Goal: Use online tool/utility

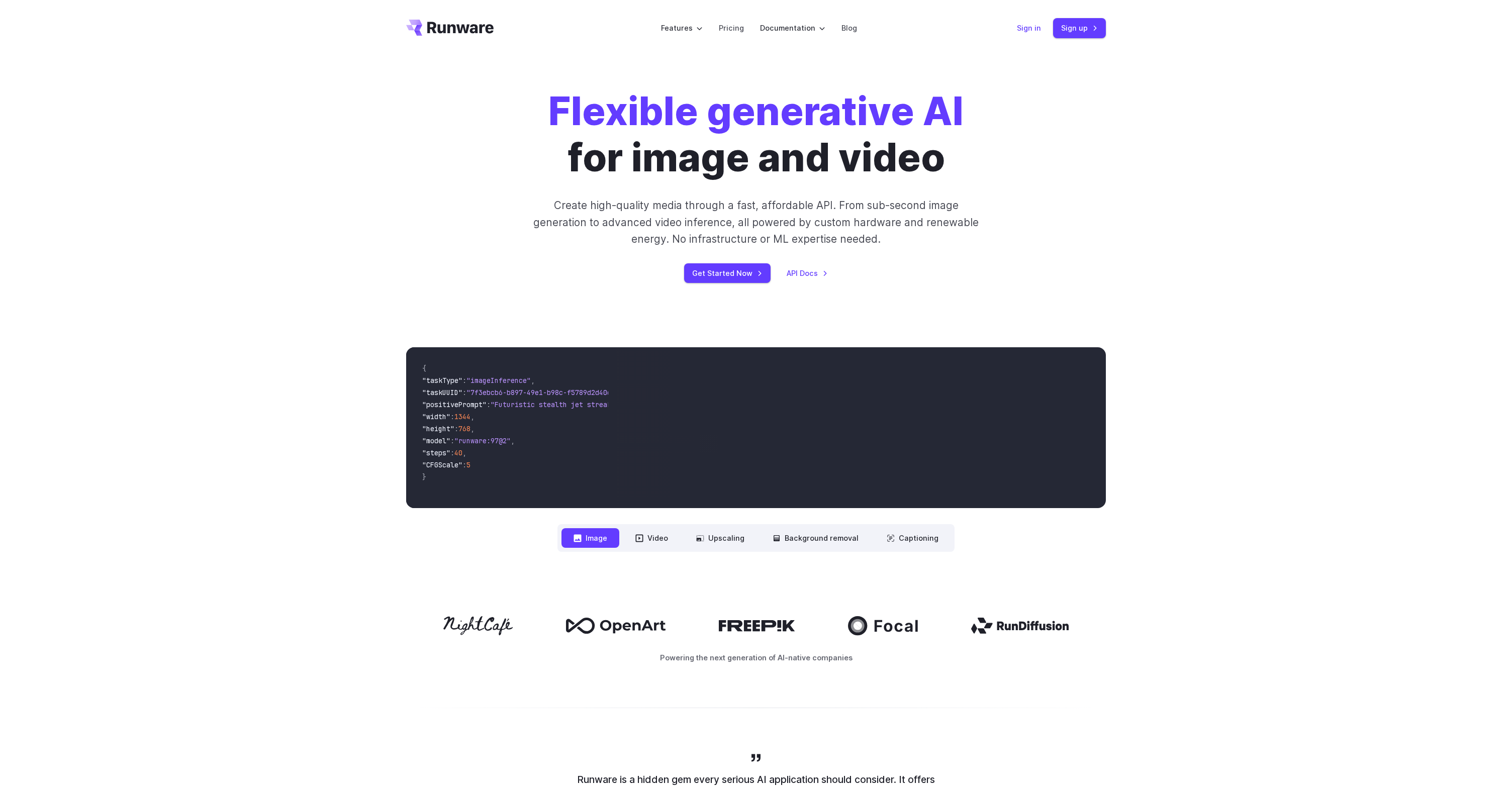
click at [1023, 27] on link "Sign in" at bounding box center [1029, 28] width 24 height 12
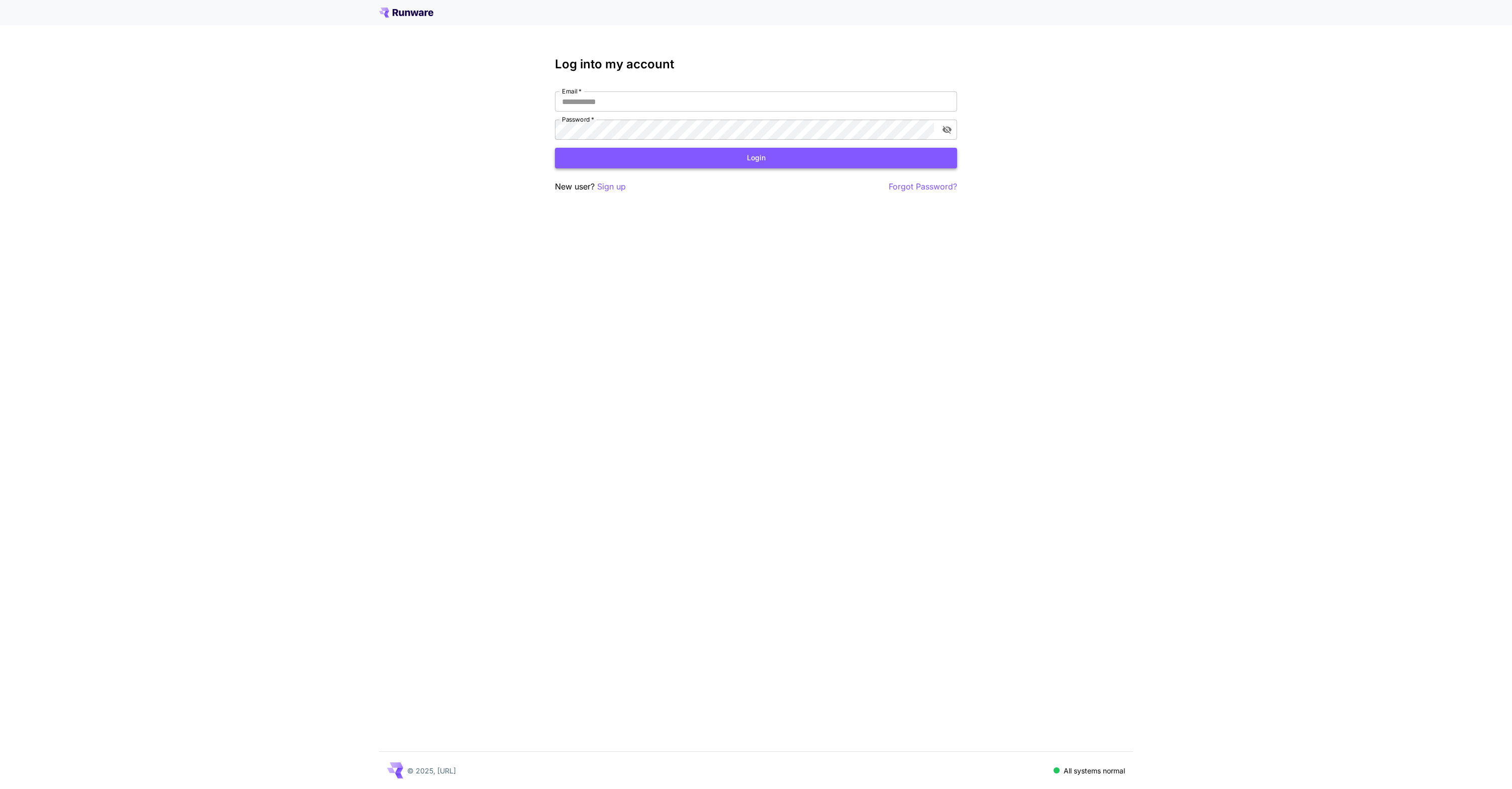
type input "**********"
click at [709, 158] on button "Login" at bounding box center [755, 158] width 402 height 21
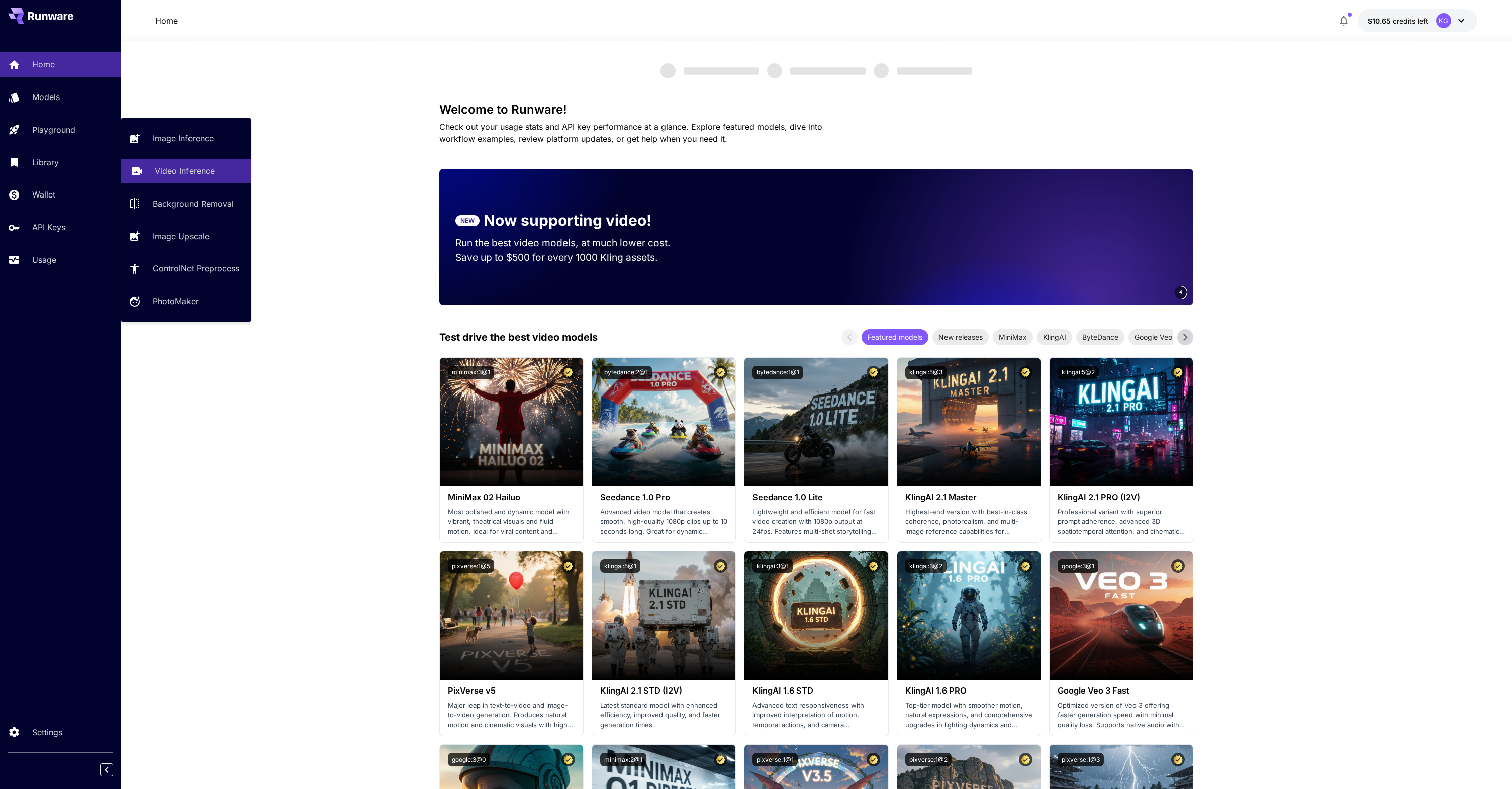
click at [212, 165] on p "Video Inference" at bounding box center [184, 171] width 59 height 12
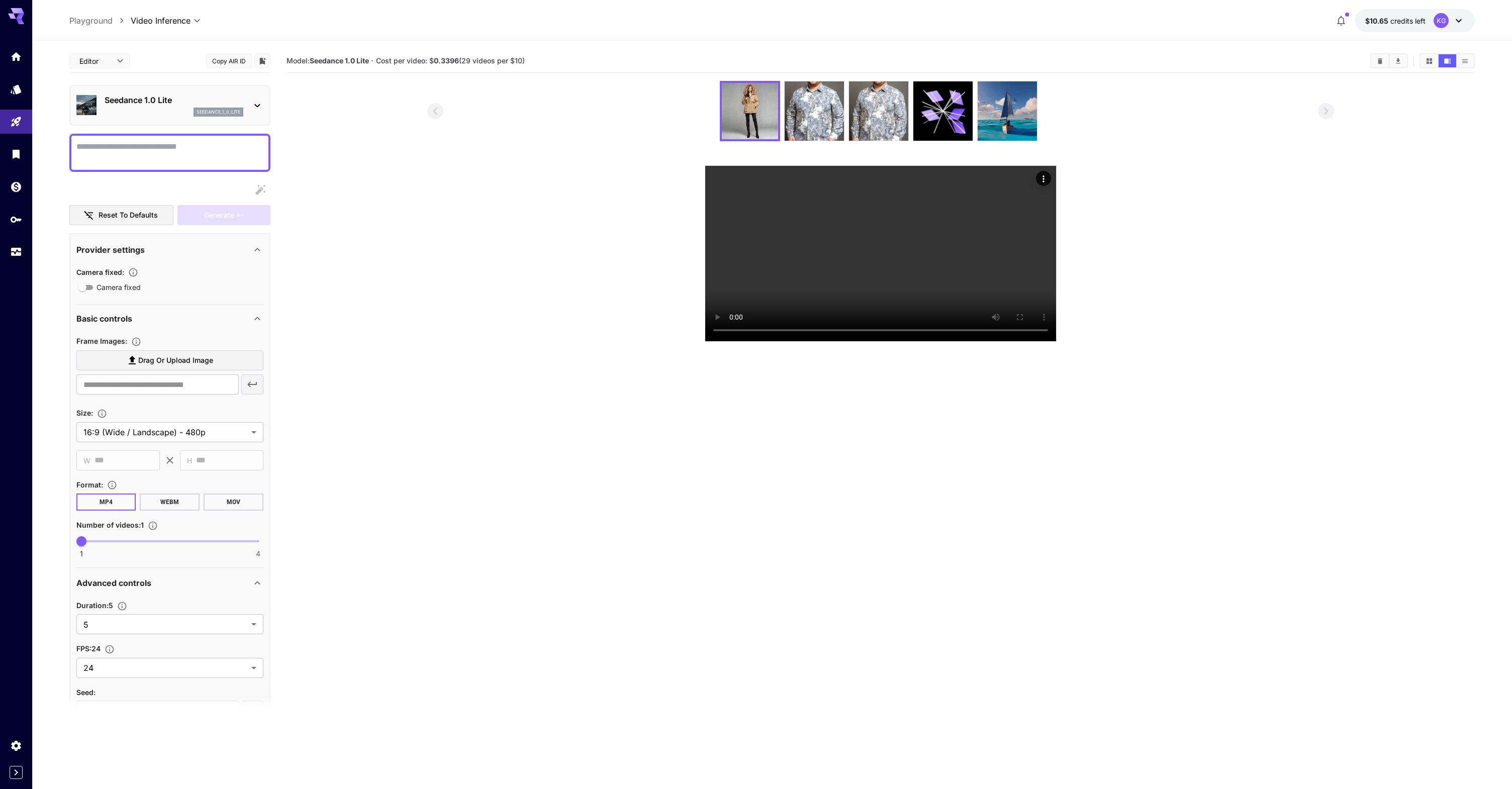
click at [127, 102] on p "Seedance 1.0 Lite" at bounding box center [174, 100] width 139 height 12
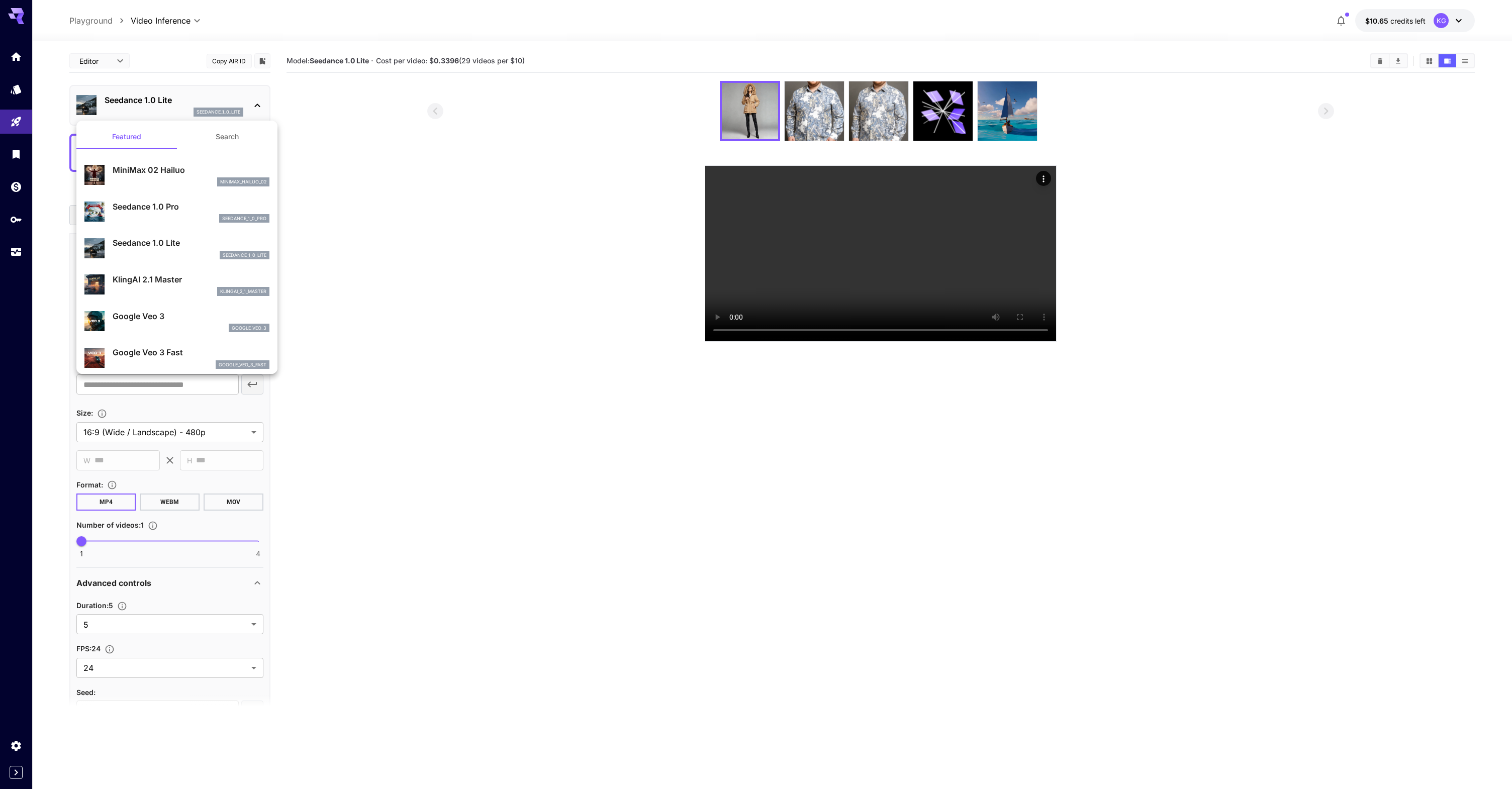
click at [192, 278] on p "KlingAI 2.1 Master" at bounding box center [190, 280] width 157 height 12
type input "**********"
type input "****"
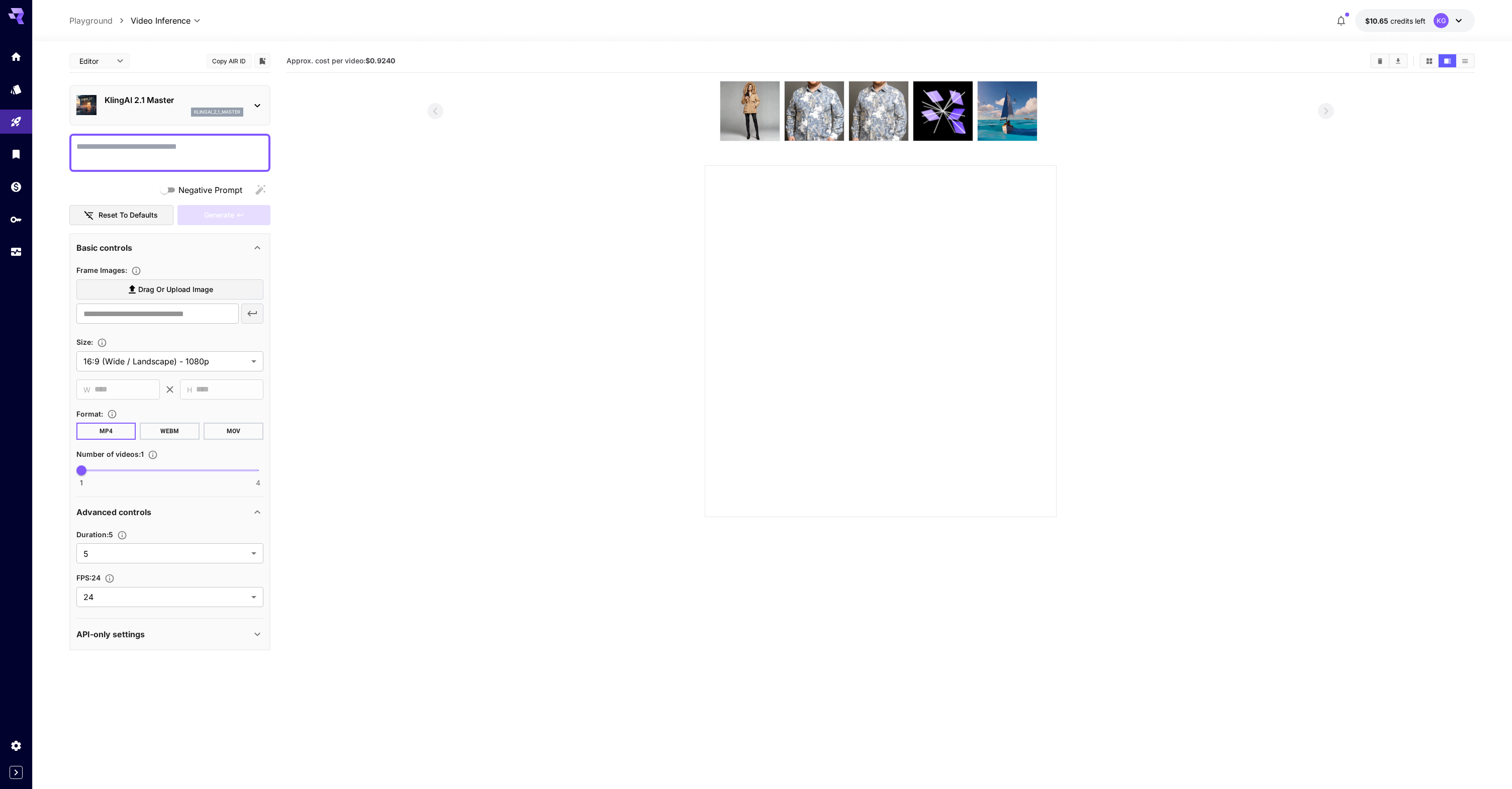
click at [170, 111] on div "klingai_2_1_master" at bounding box center [174, 112] width 139 height 9
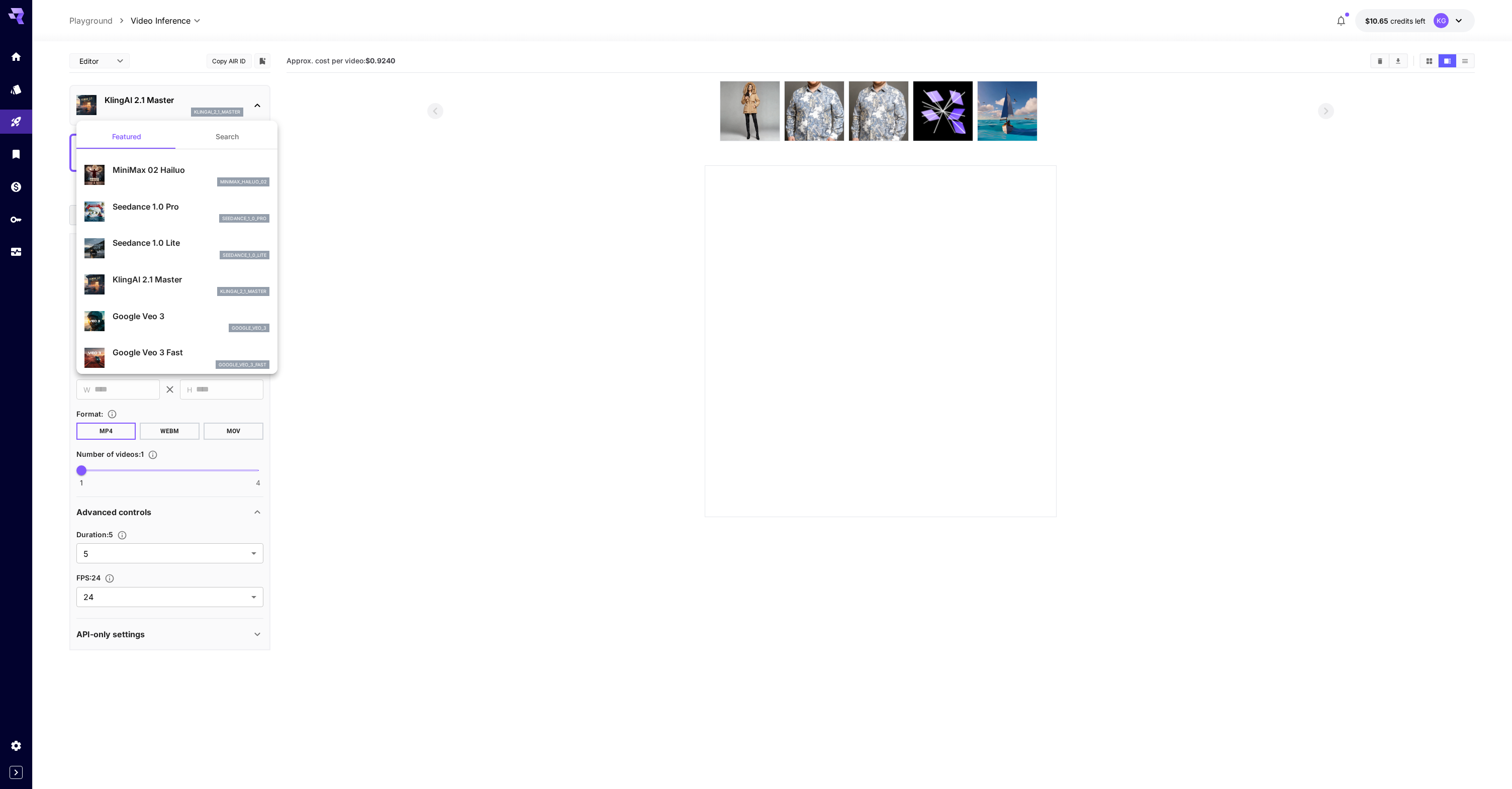
click at [153, 209] on p "Seedance 1.0 Pro" at bounding box center [190, 207] width 157 height 12
type input "**********"
type input "***"
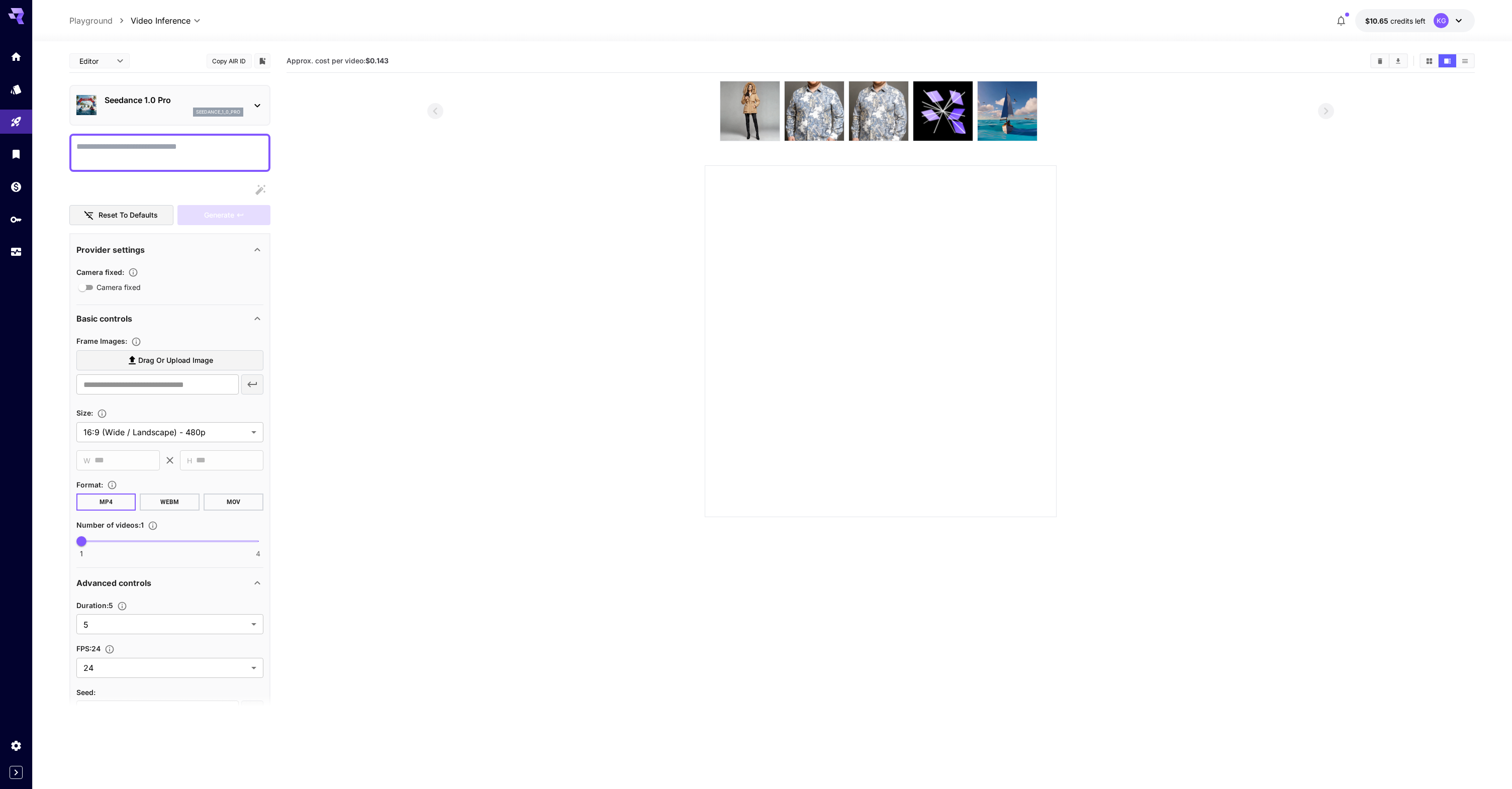
click at [164, 115] on div "seedance_1_0_pro" at bounding box center [174, 112] width 139 height 9
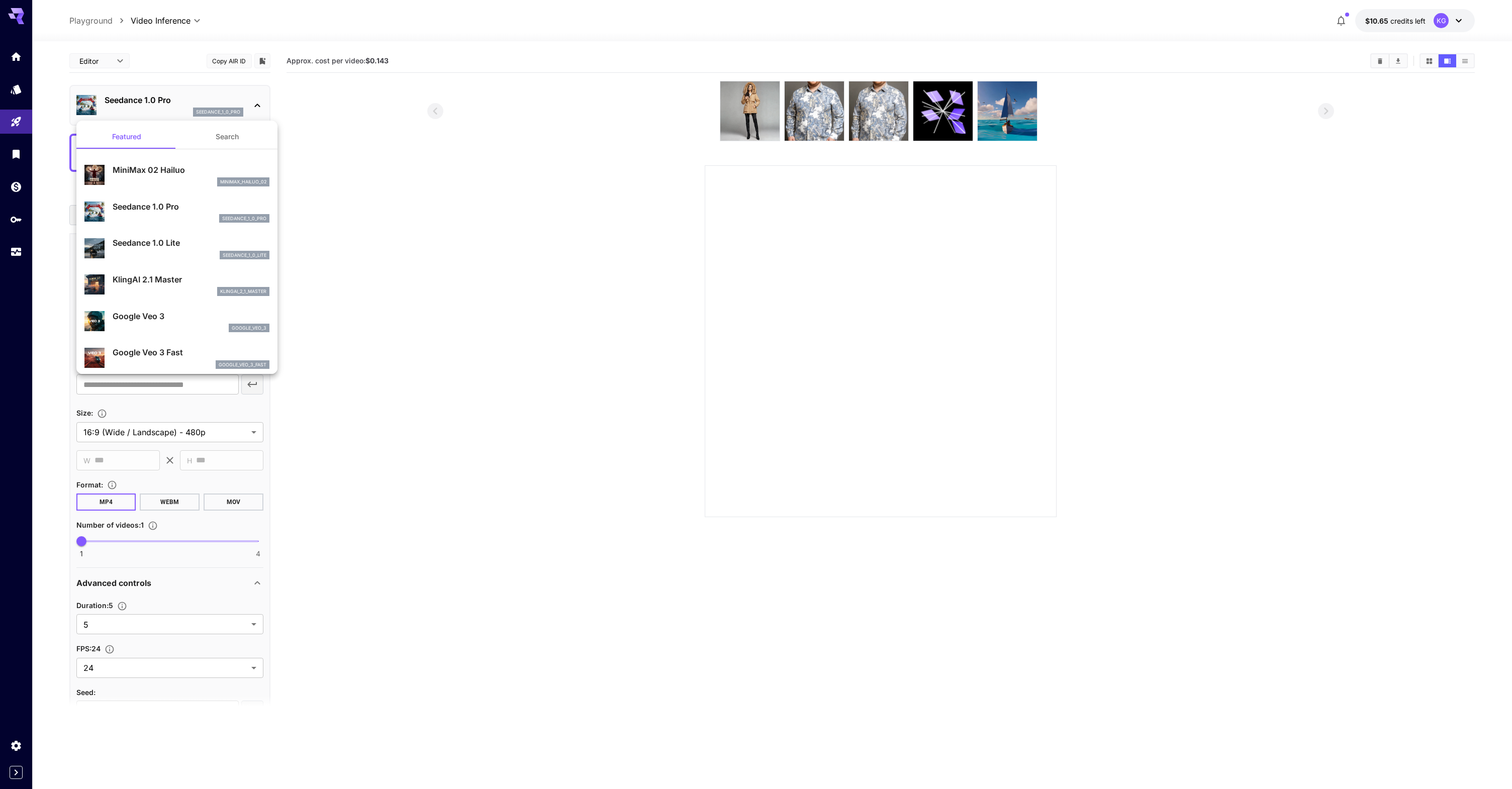
click at [173, 252] on div "seedance_1_0_lite" at bounding box center [190, 255] width 157 height 9
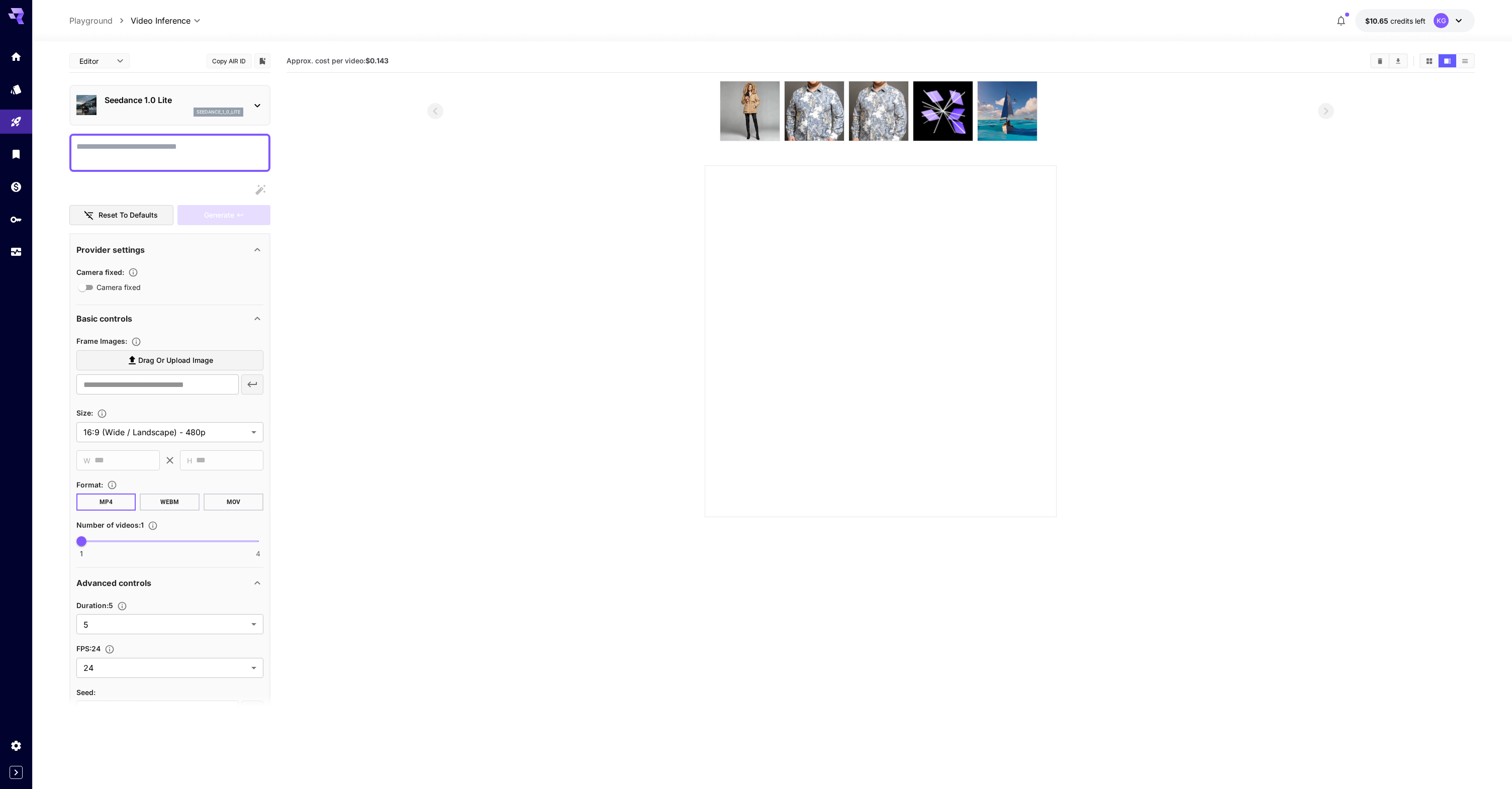
click at [167, 118] on div "Seedance 1.0 Lite seedance_1_0_lite" at bounding box center [169, 105] width 187 height 30
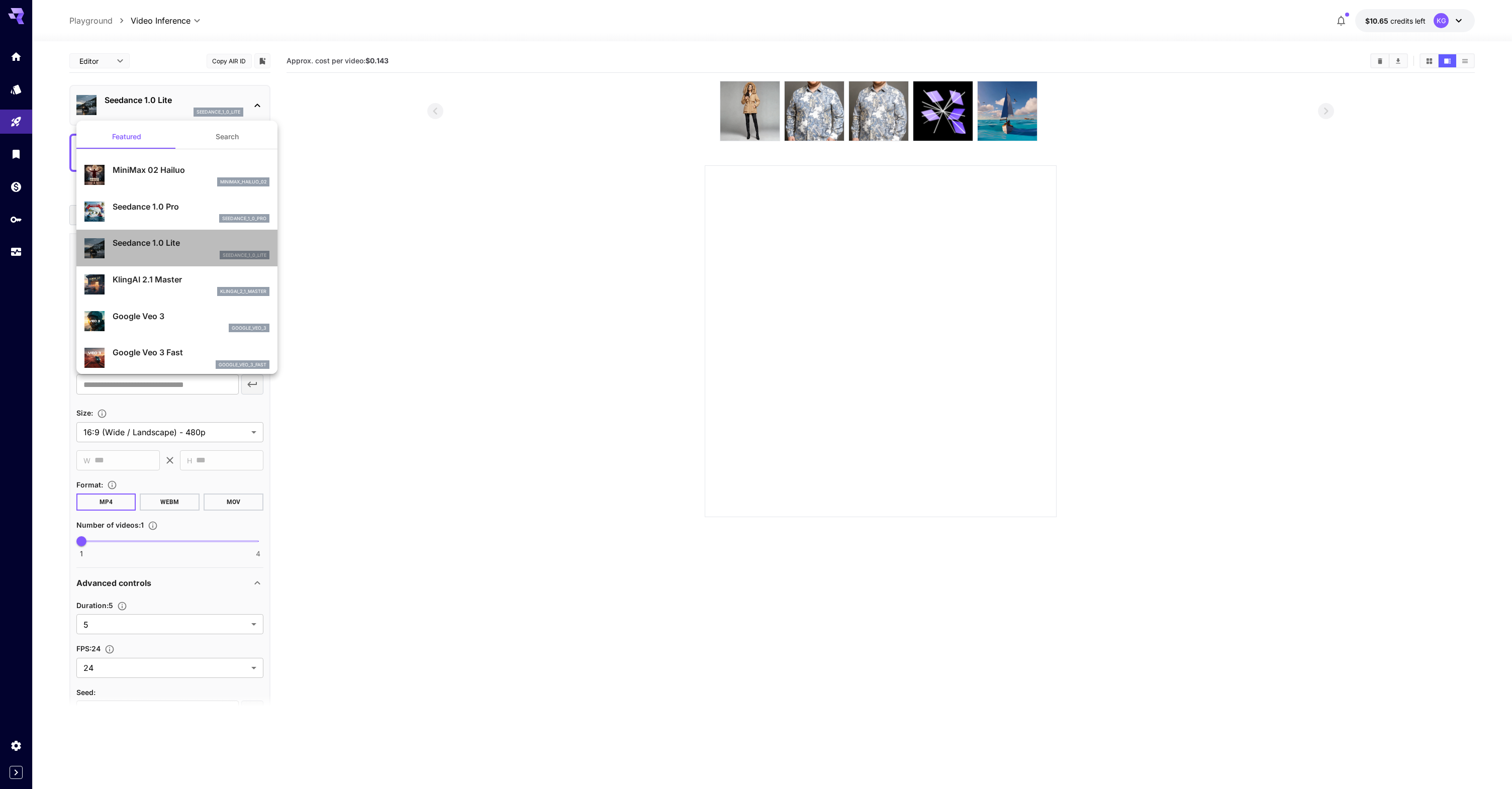
click at [168, 243] on p "Seedance 1.0 Lite" at bounding box center [190, 242] width 157 height 12
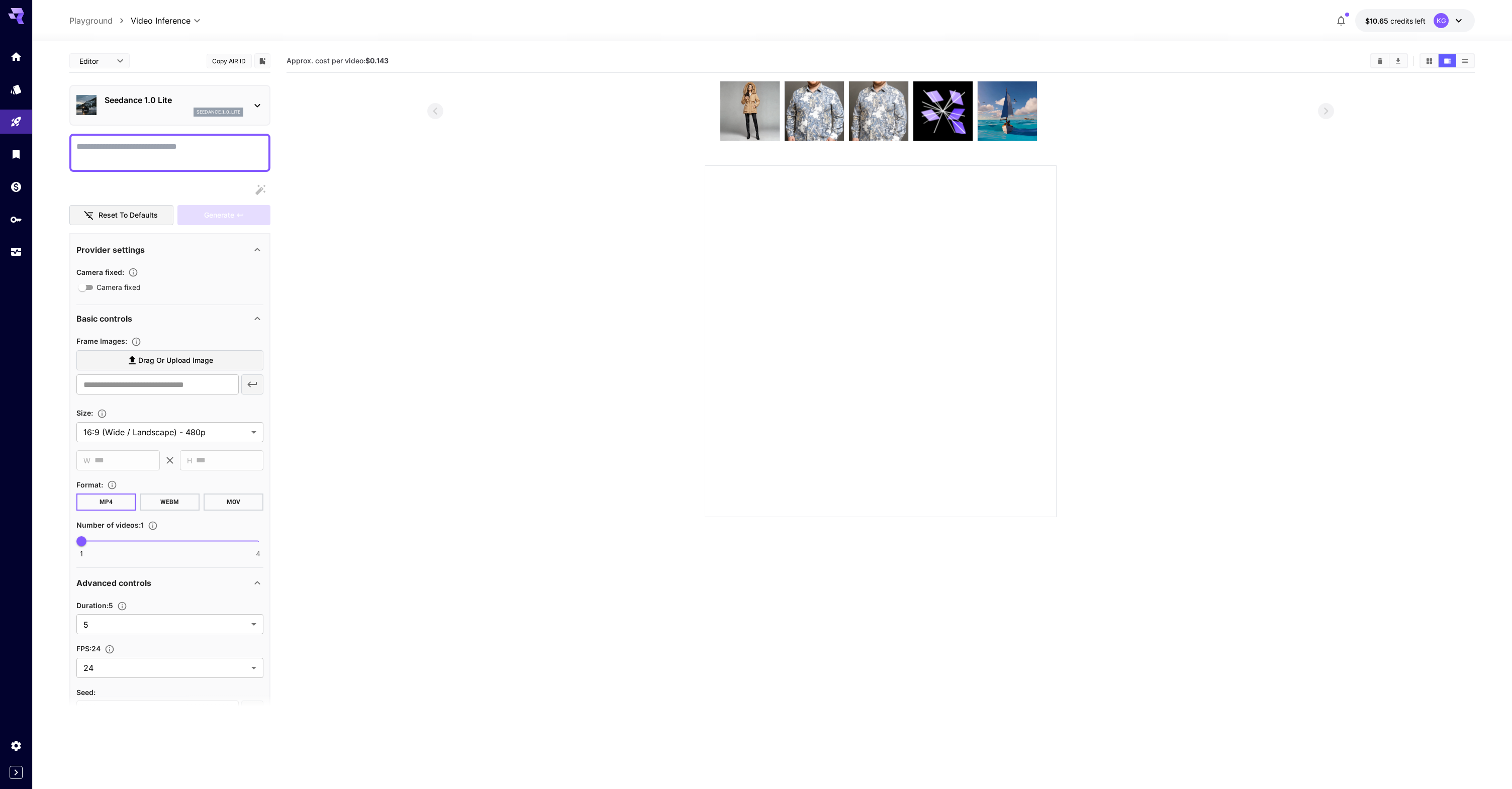
click at [143, 360] on span "Drag or upload image" at bounding box center [175, 361] width 75 height 13
click at [0, 0] on input "Drag or upload image" at bounding box center [0, 0] width 0 height 0
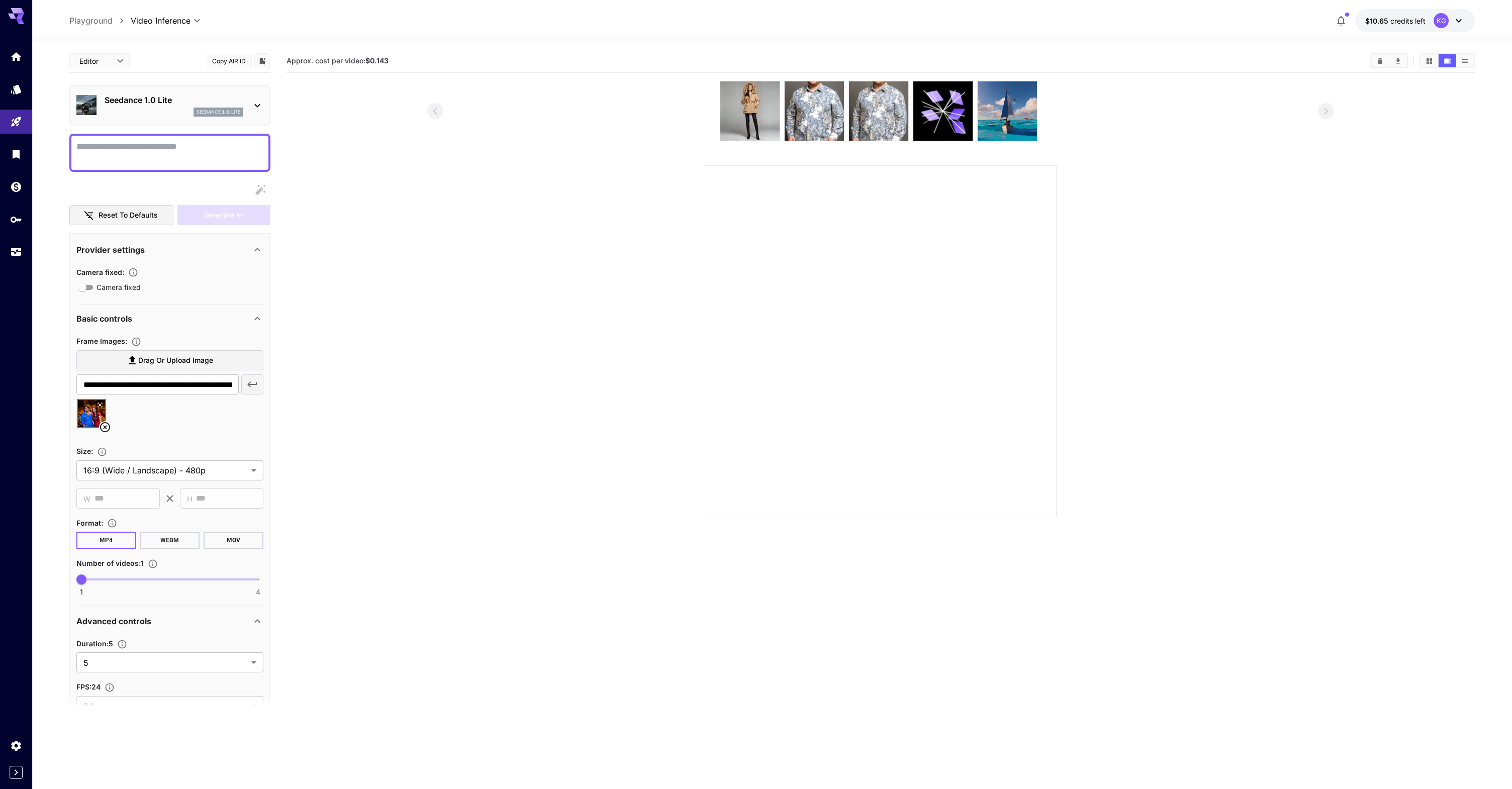
click at [148, 359] on span "Drag or upload image" at bounding box center [175, 361] width 75 height 13
click at [0, 0] on input "Drag or upload image" at bounding box center [0, 0] width 0 height 0
type input "**********"
click at [363, 361] on section at bounding box center [880, 299] width 1189 height 437
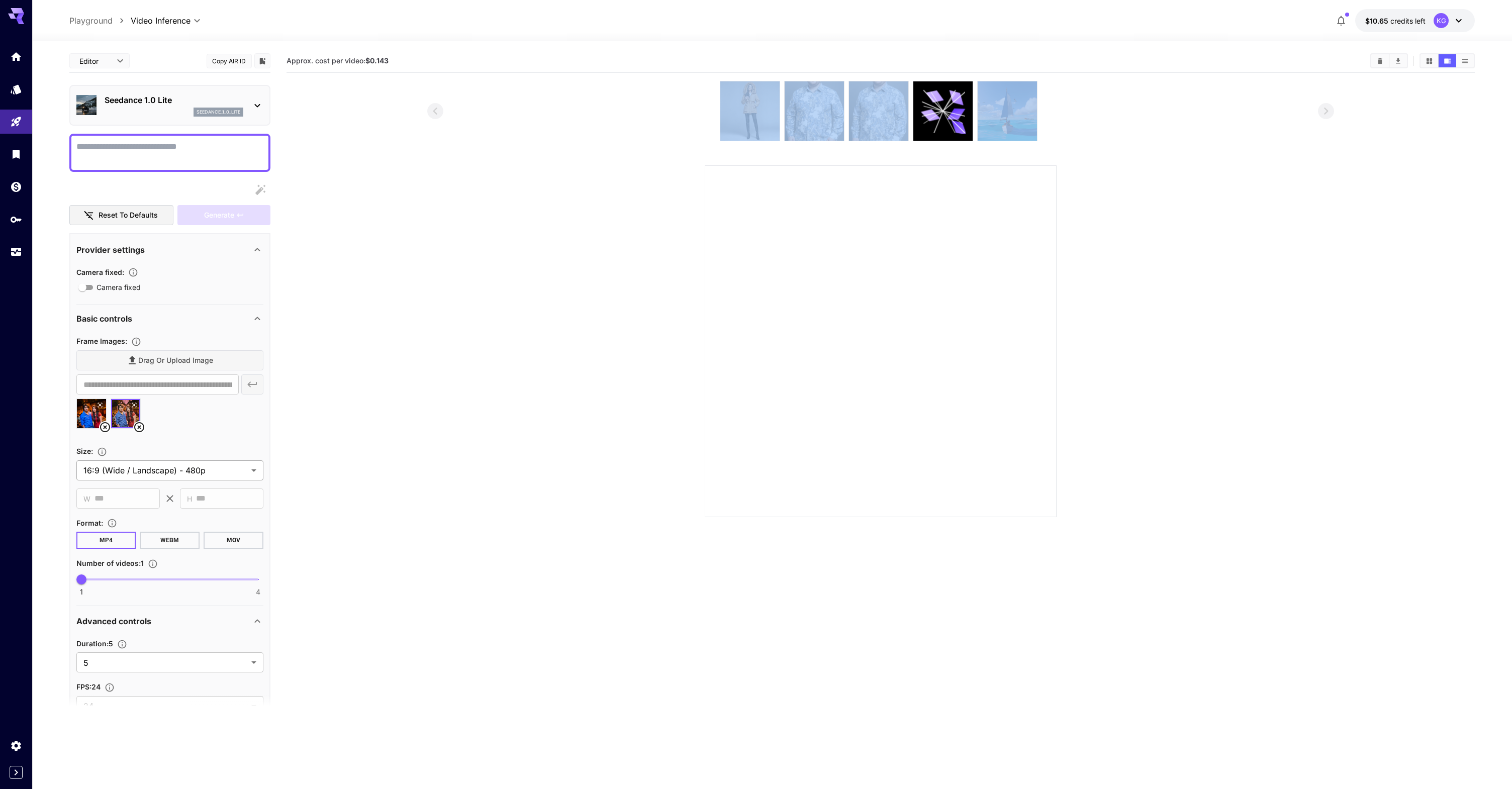
click at [143, 468] on body "**********" at bounding box center [756, 434] width 1512 height 869
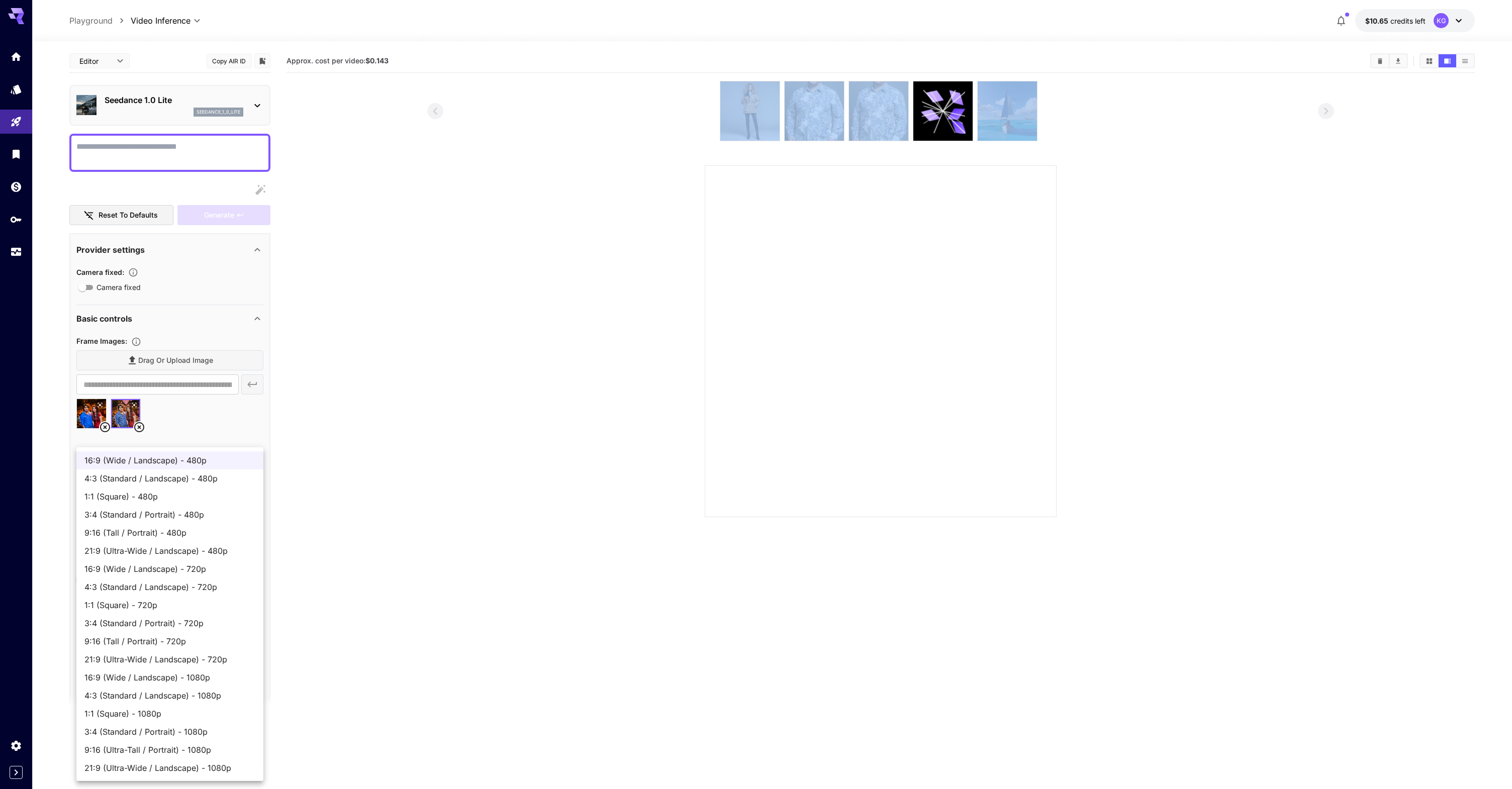
click at [125, 645] on span "9:16 (Tall / Portrait) - 720p" at bounding box center [170, 642] width 171 height 12
type input "**********"
type input "***"
type input "****"
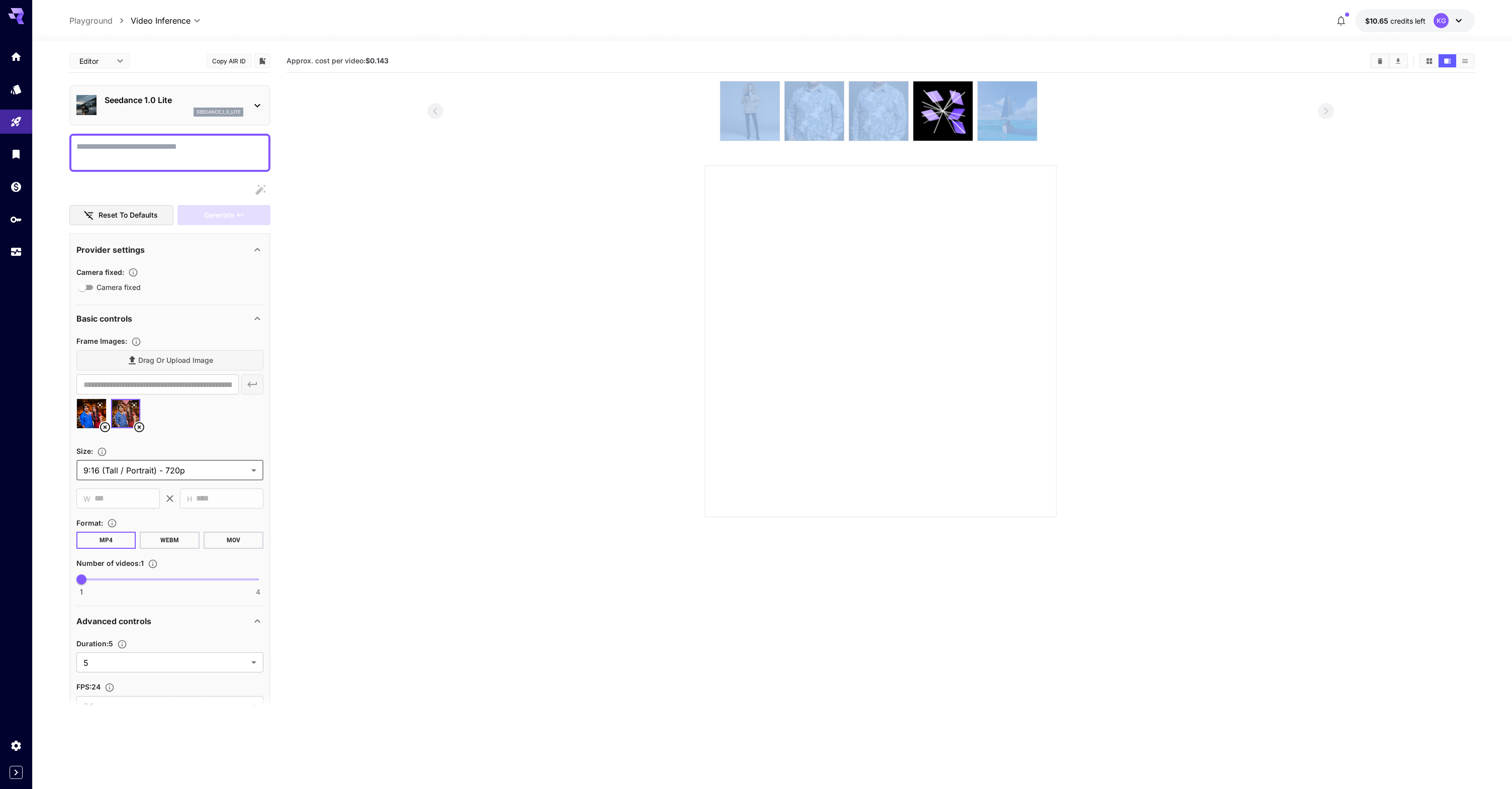
click at [314, 529] on section "Approx. cost per video: $0.143" at bounding box center [880, 443] width 1189 height 789
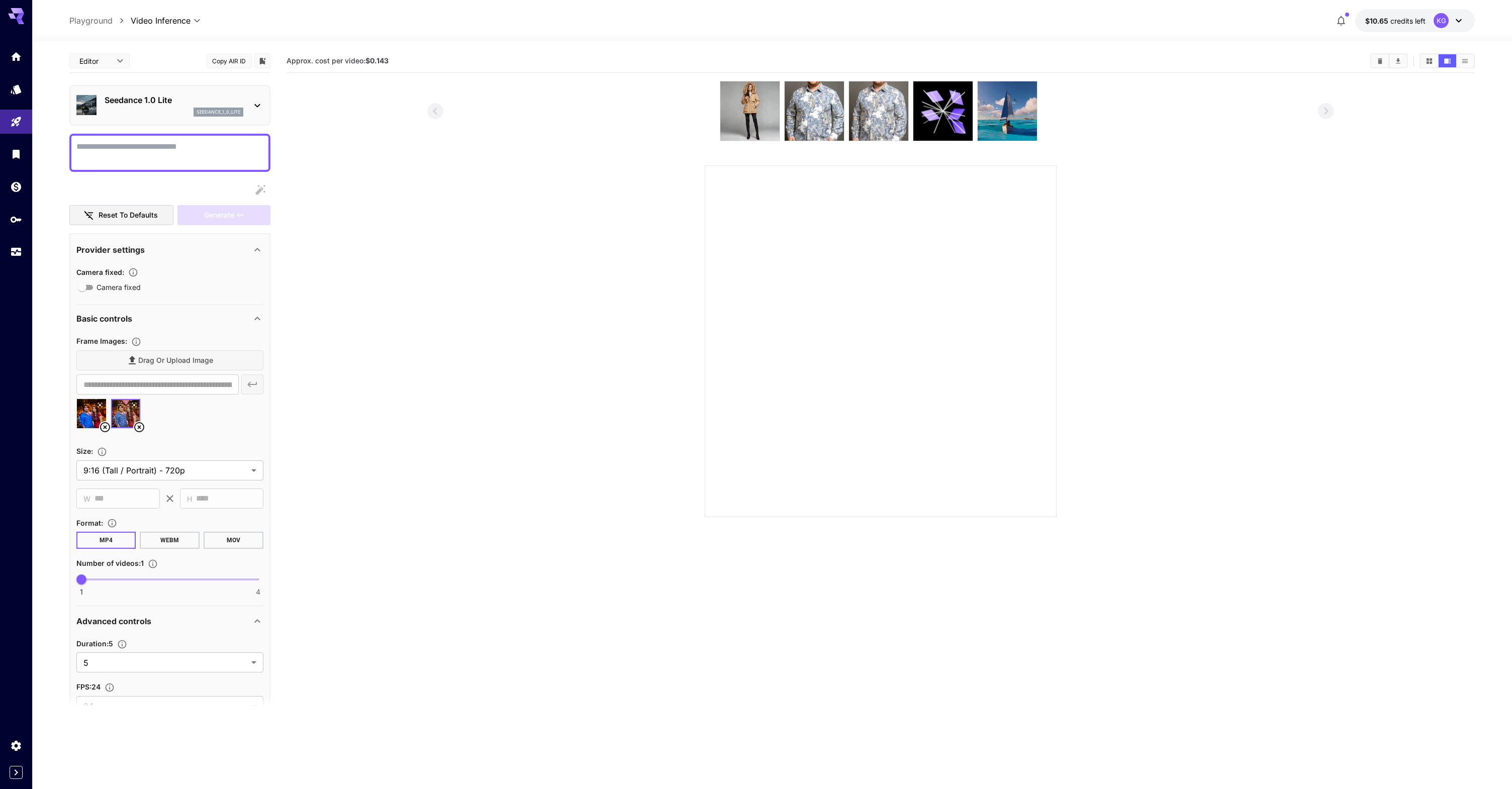
click at [210, 144] on textarea "Camera fixed" at bounding box center [169, 152] width 187 height 24
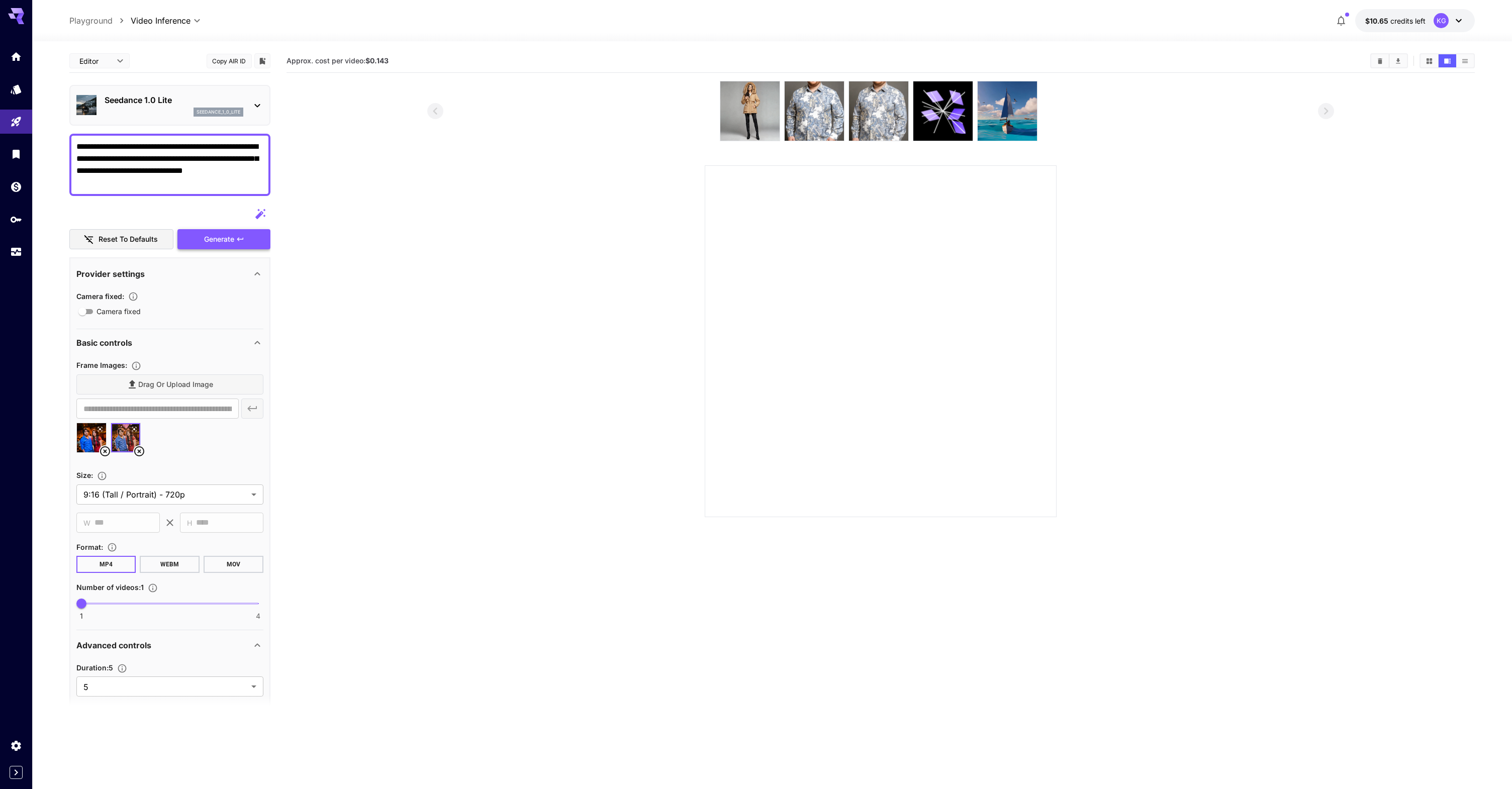
click at [222, 235] on div "Generate" at bounding box center [224, 239] width 92 height 21
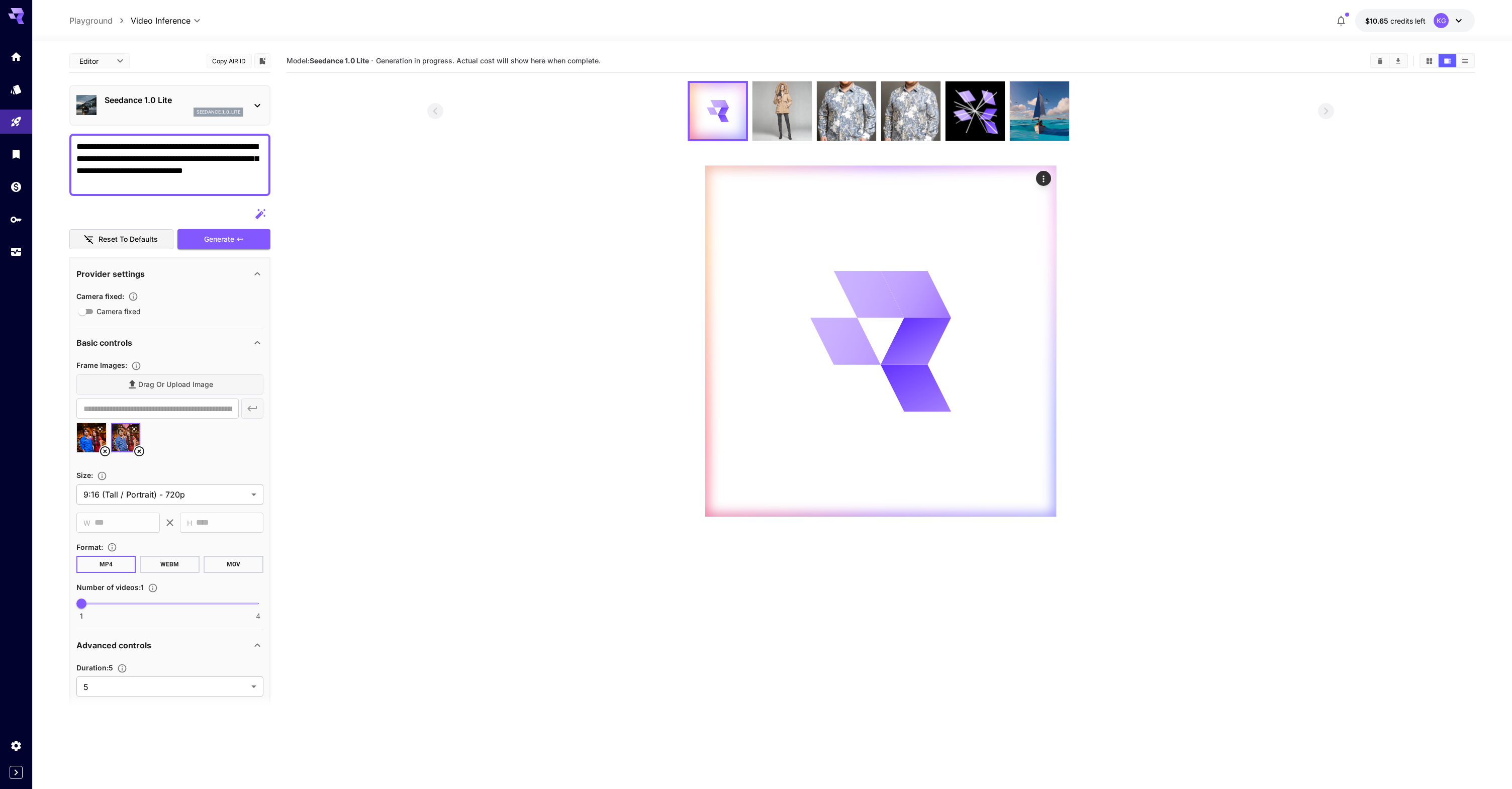
click at [782, 115] on img at bounding box center [782, 112] width 59 height 59
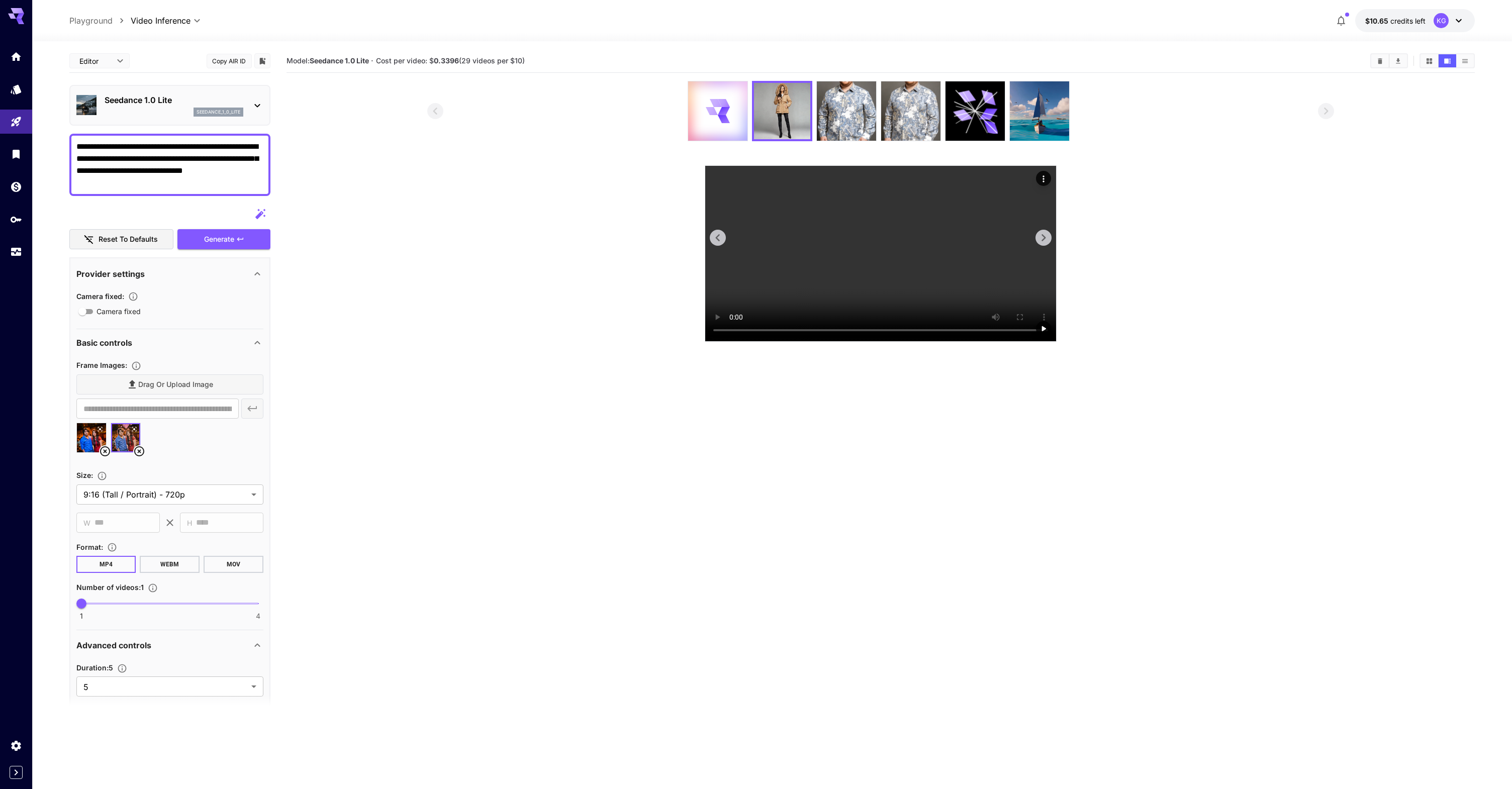
click at [827, 254] on video at bounding box center [880, 254] width 351 height 175
click at [718, 114] on icon at bounding box center [717, 111] width 24 height 24
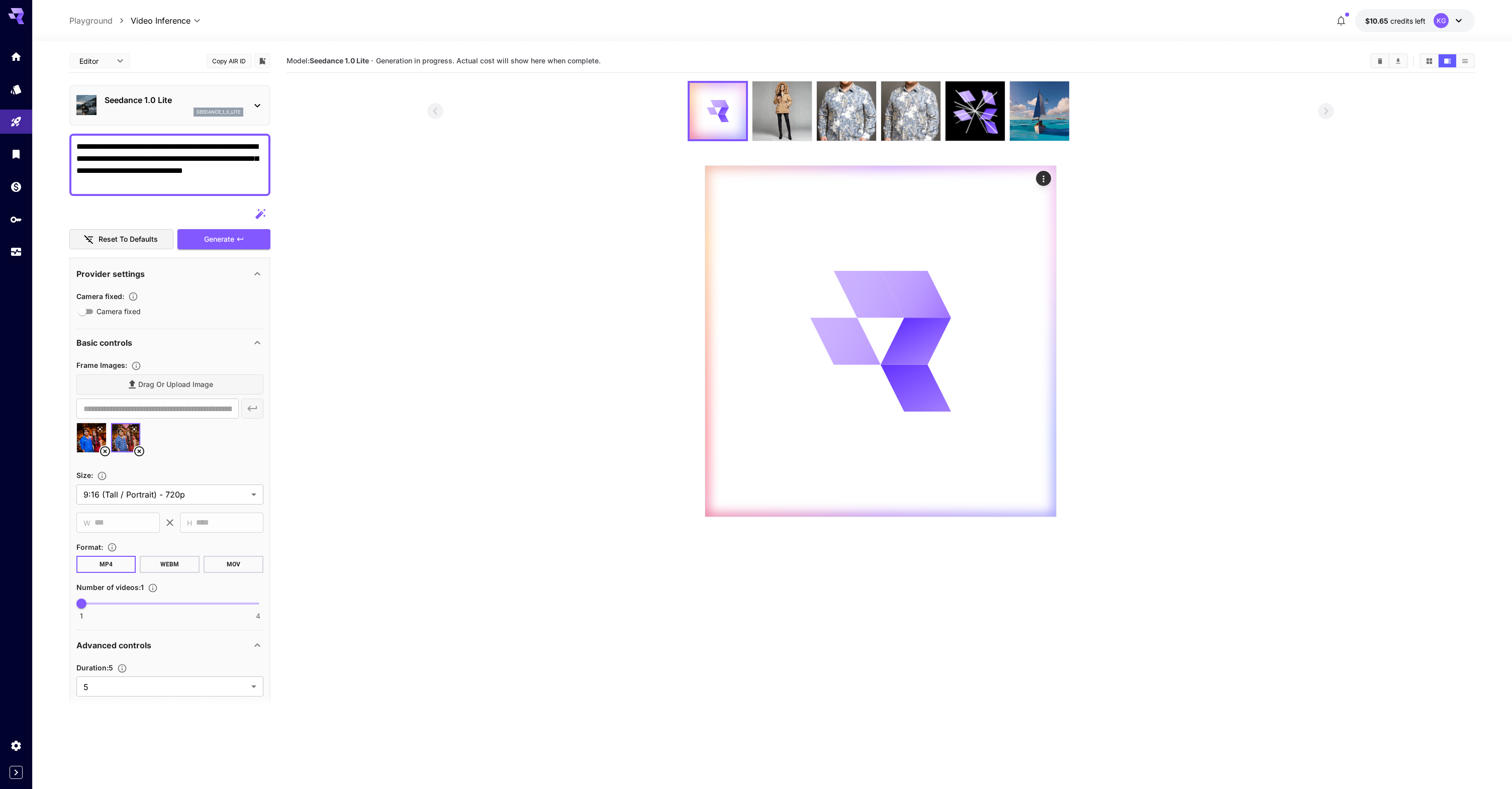
click at [514, 427] on section at bounding box center [881, 299] width 907 height 437
click at [385, 356] on section at bounding box center [880, 299] width 1189 height 437
click at [443, 397] on section at bounding box center [881, 299] width 907 height 437
click at [446, 480] on section at bounding box center [881, 299] width 907 height 437
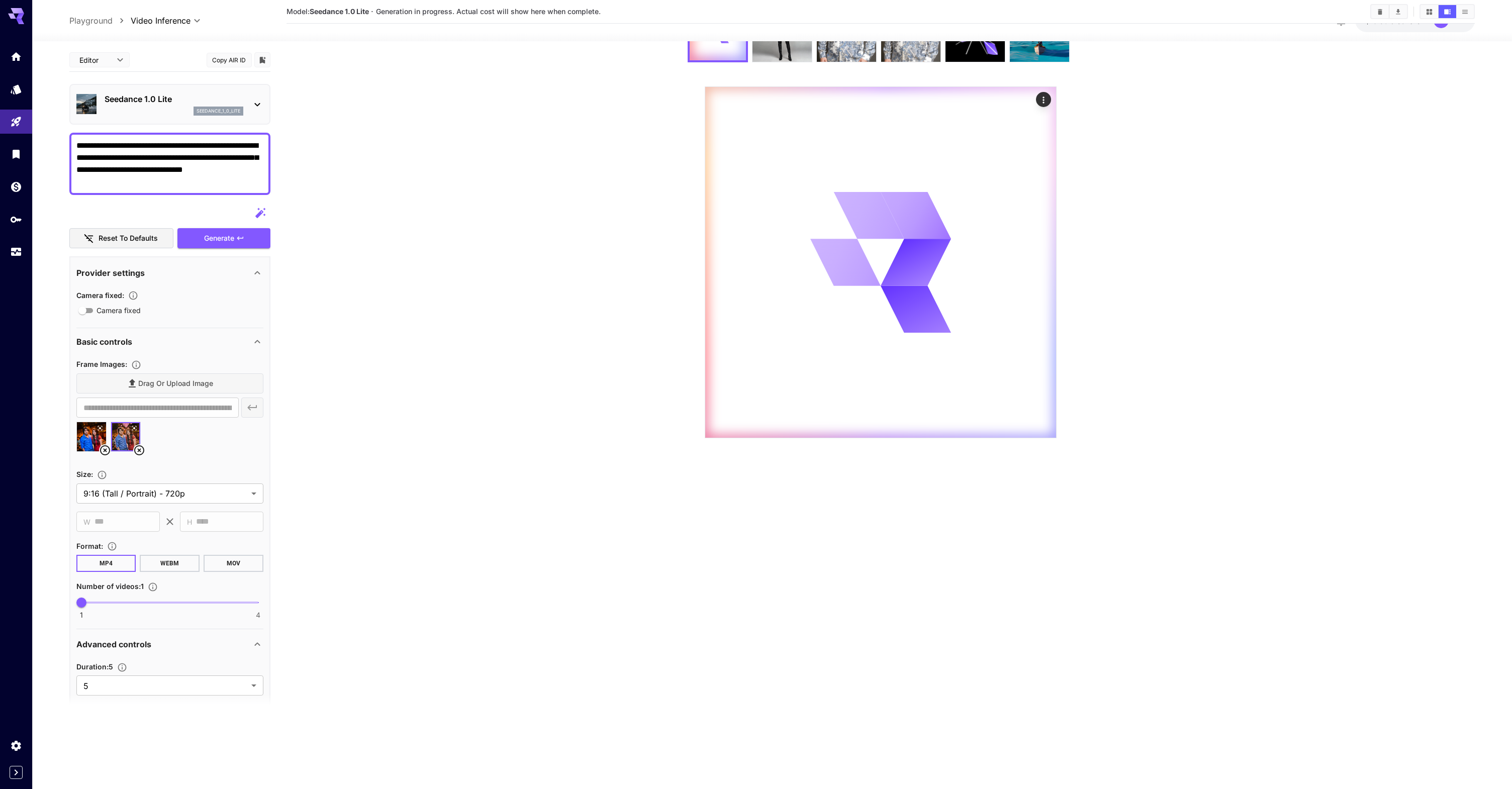
scroll to position [80, 0]
click at [138, 364] on icon "Upload frame images." at bounding box center [136, 365] width 10 height 10
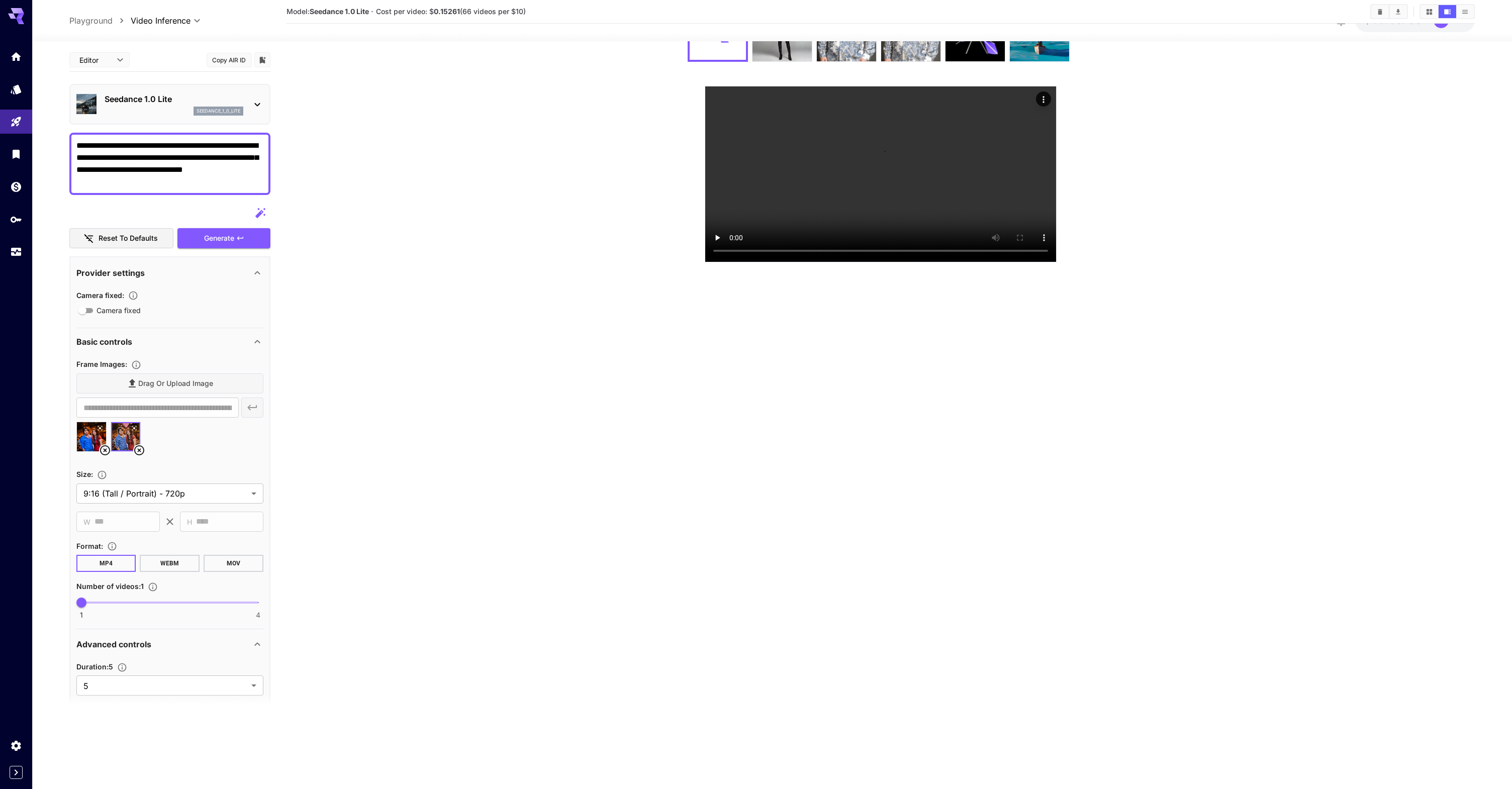
scroll to position [0, 0]
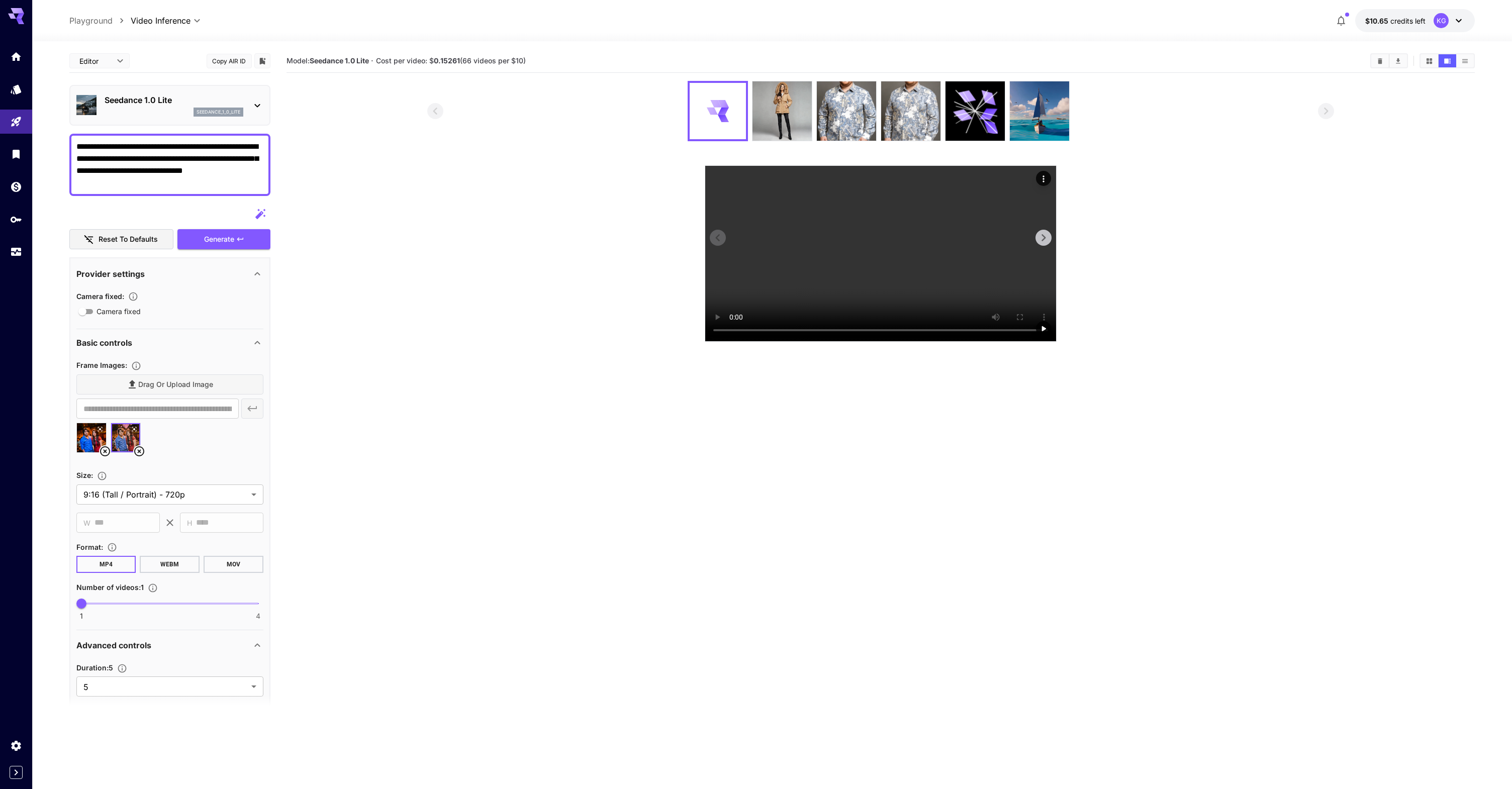
click at [923, 341] on video at bounding box center [880, 254] width 351 height 175
click at [516, 342] on section at bounding box center [881, 211] width 907 height 261
click at [600, 315] on section at bounding box center [881, 211] width 907 height 261
click at [830, 303] on video at bounding box center [880, 254] width 351 height 175
click at [727, 100] on img at bounding box center [718, 112] width 56 height 57
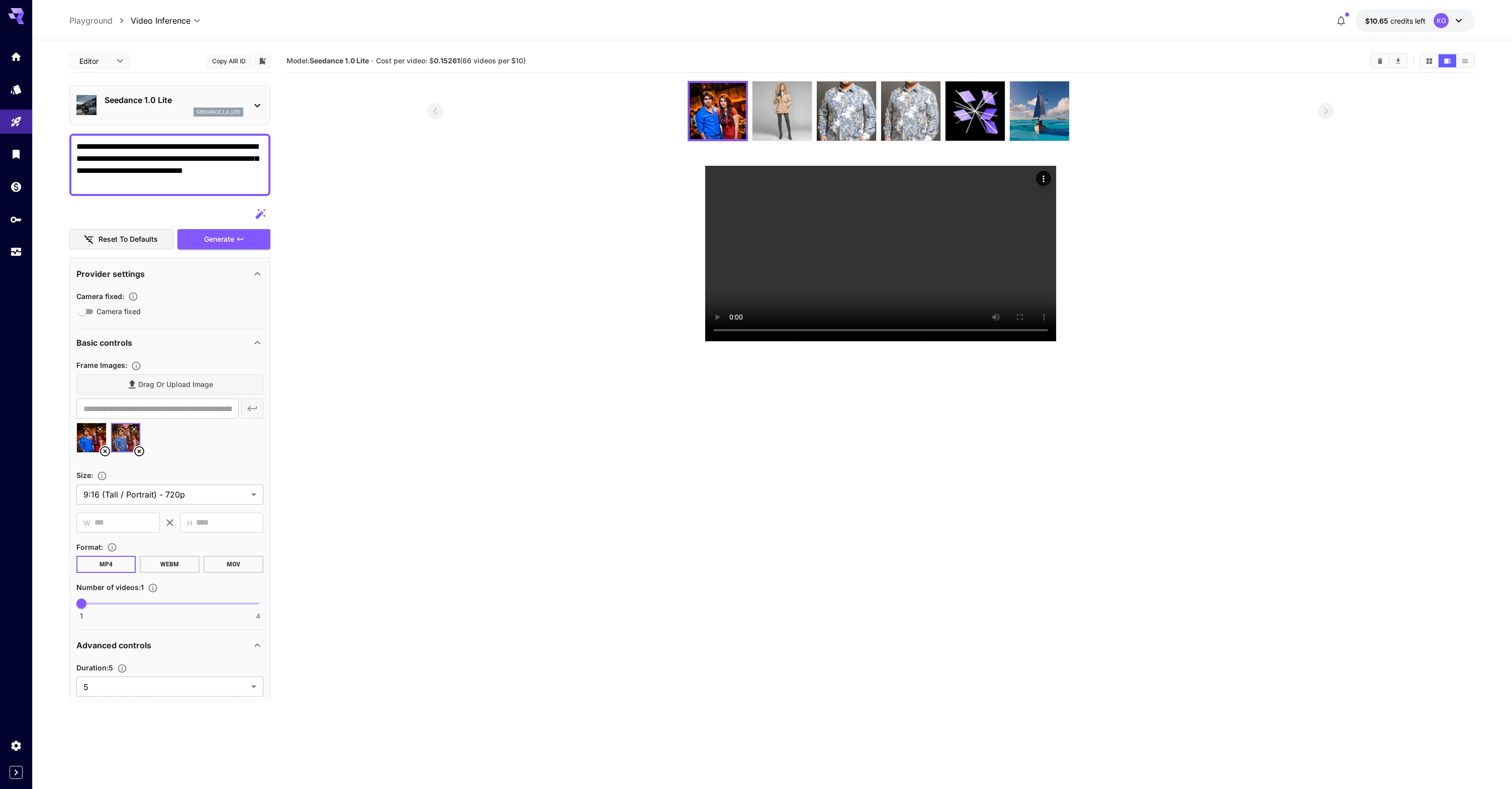
click at [770, 111] on img at bounding box center [782, 112] width 59 height 59
click at [726, 115] on img at bounding box center [717, 112] width 59 height 59
click at [788, 117] on img at bounding box center [782, 112] width 59 height 59
click at [718, 119] on img at bounding box center [717, 112] width 59 height 59
click at [766, 117] on img at bounding box center [782, 112] width 59 height 59
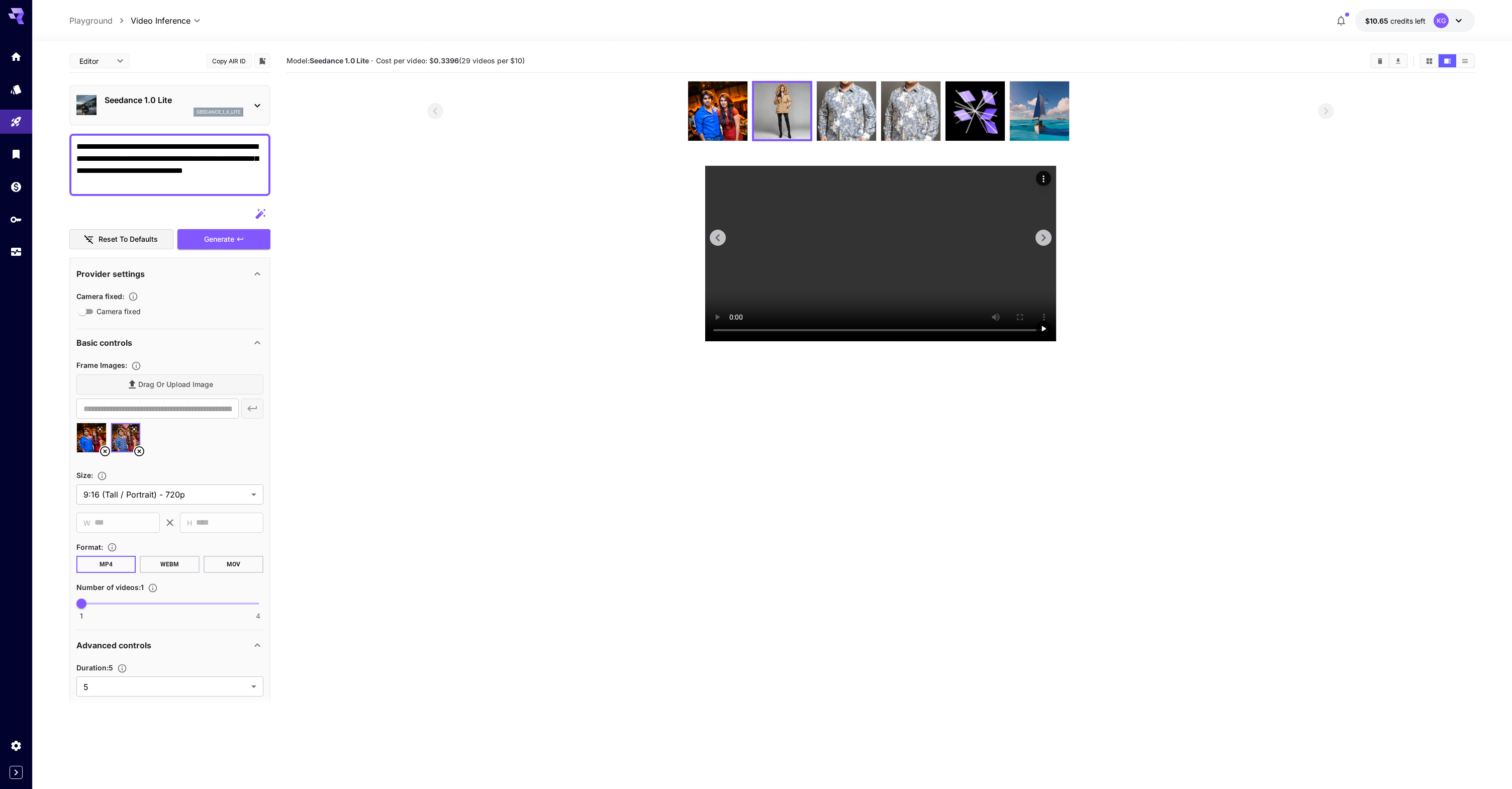
click at [865, 341] on video at bounding box center [880, 254] width 351 height 175
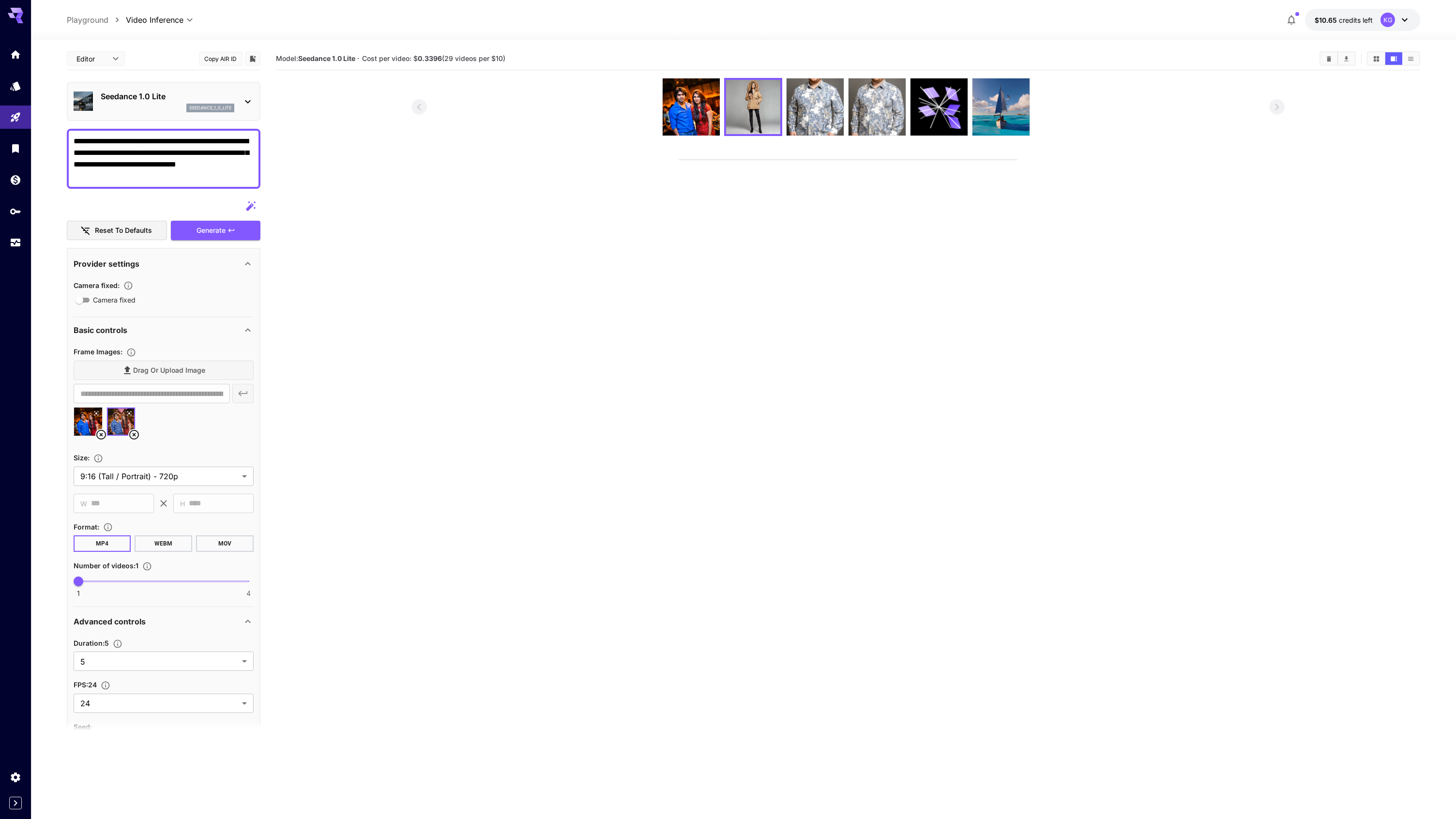
click at [775, 160] on video at bounding box center [848, 160] width 338 height 0
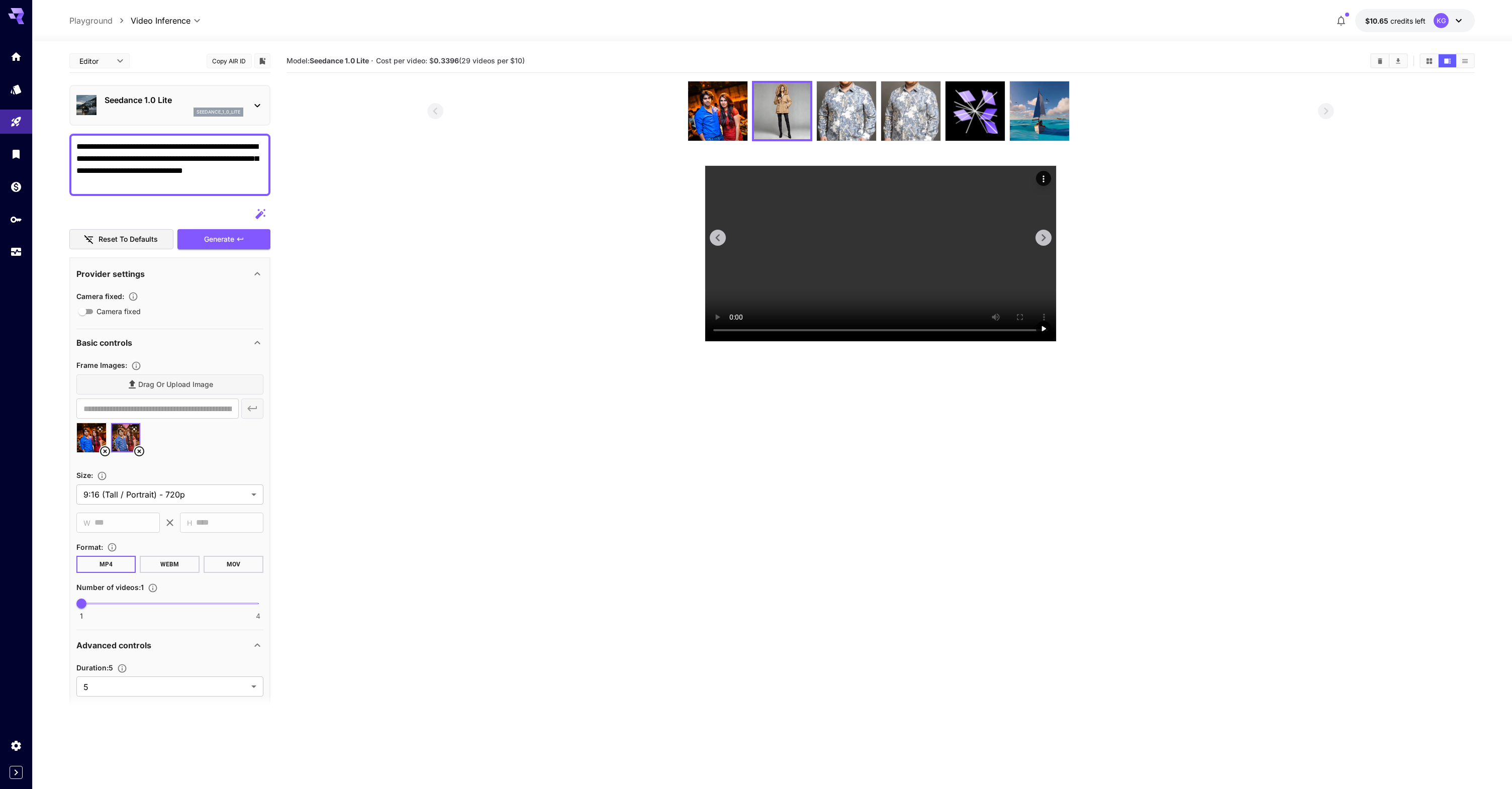
click at [797, 285] on video at bounding box center [880, 254] width 351 height 175
click at [727, 121] on img at bounding box center [717, 112] width 59 height 59
click at [926, 341] on video at bounding box center [880, 254] width 351 height 175
click at [1041, 178] on icon "Actions" at bounding box center [1044, 179] width 10 height 10
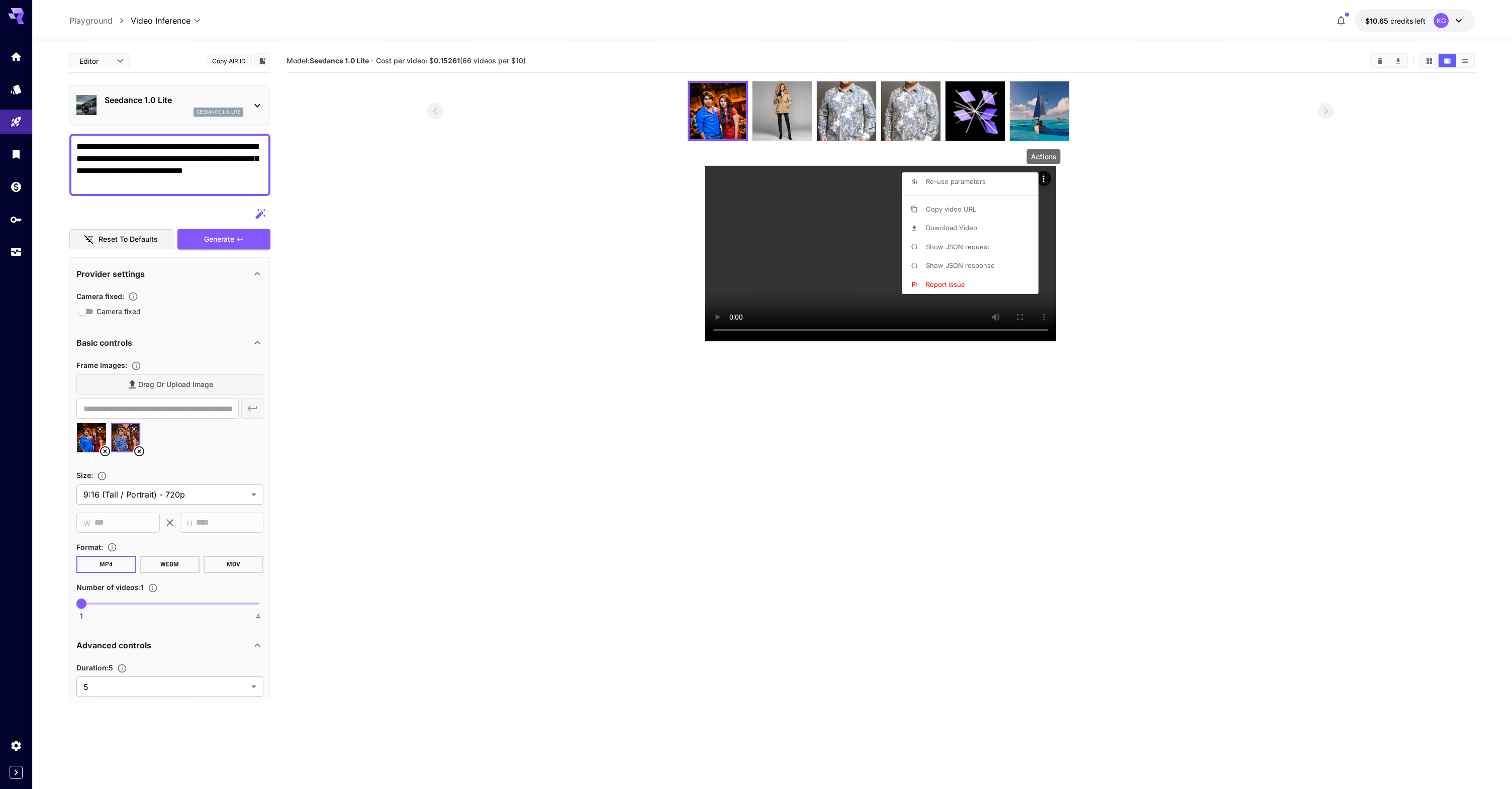
click at [972, 227] on span "Download Video" at bounding box center [951, 228] width 51 height 8
click at [136, 164] on div at bounding box center [756, 394] width 1512 height 789
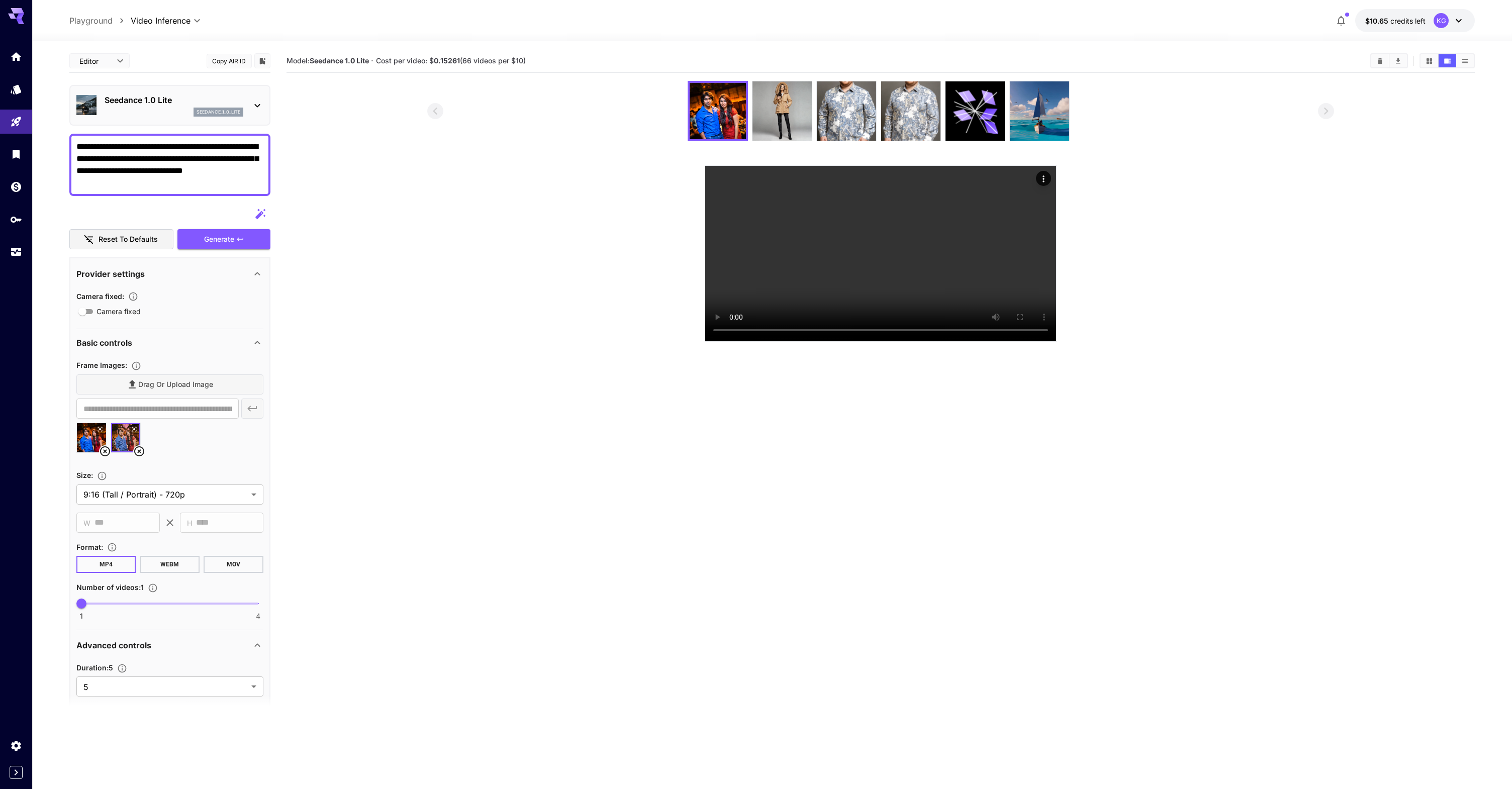
click at [159, 170] on textarea "**********" at bounding box center [169, 164] width 187 height 48
click at [132, 181] on textarea "**********" at bounding box center [169, 164] width 187 height 48
click at [103, 168] on textarea "**********" at bounding box center [169, 164] width 187 height 48
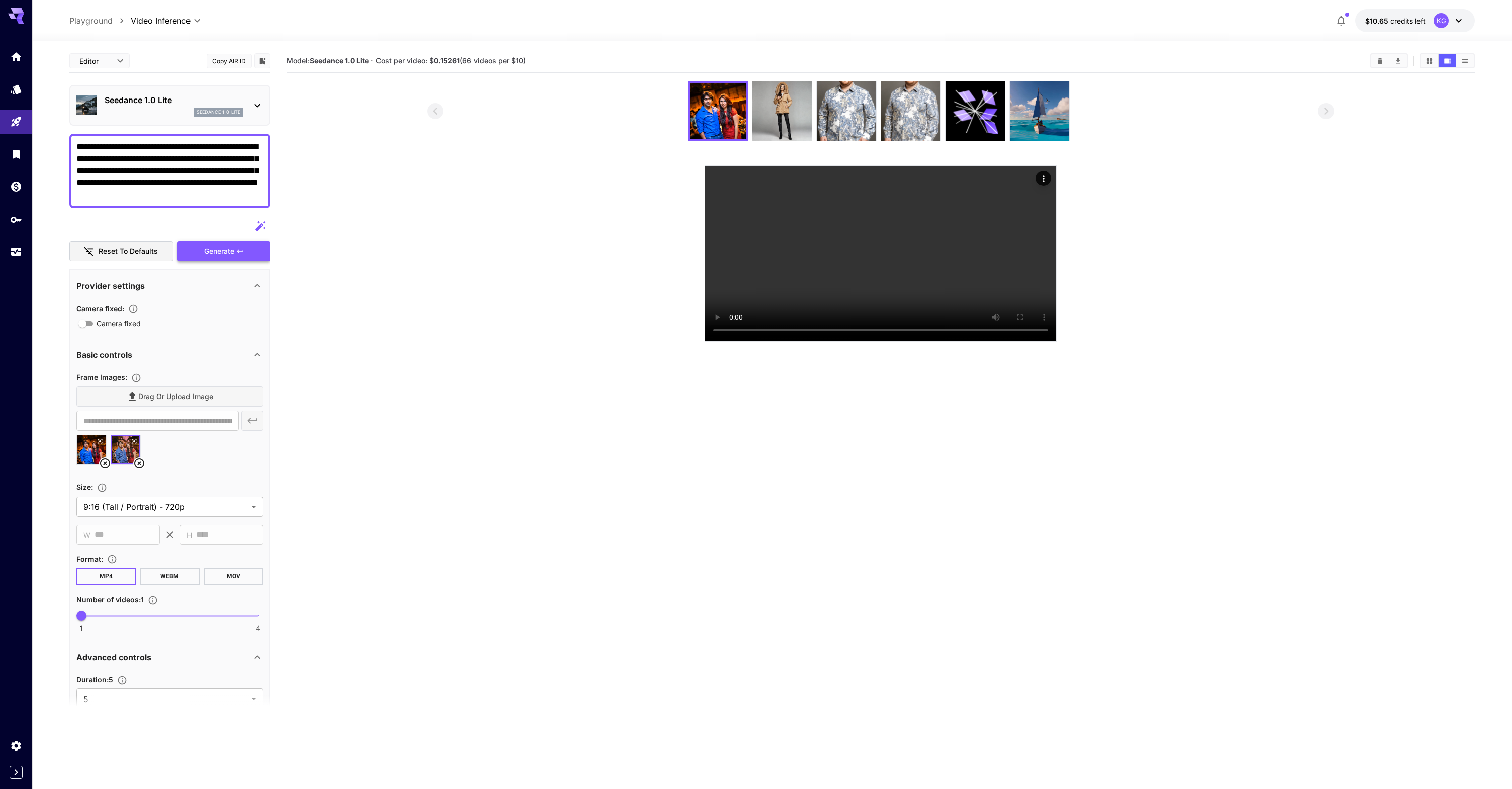
type textarea "**********"
click at [216, 248] on div "Generate" at bounding box center [224, 251] width 92 height 21
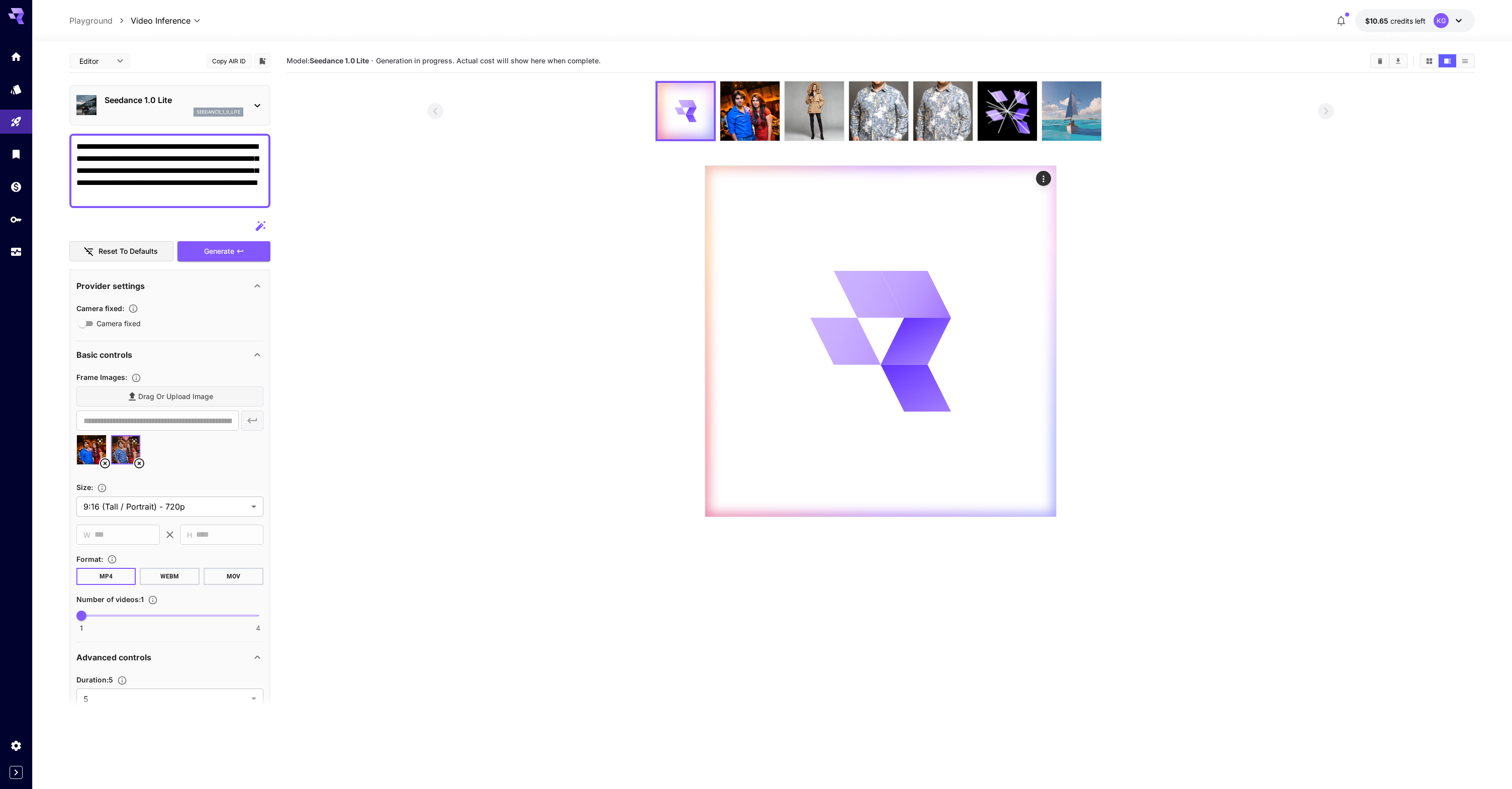
click at [1091, 100] on img at bounding box center [1071, 112] width 59 height 59
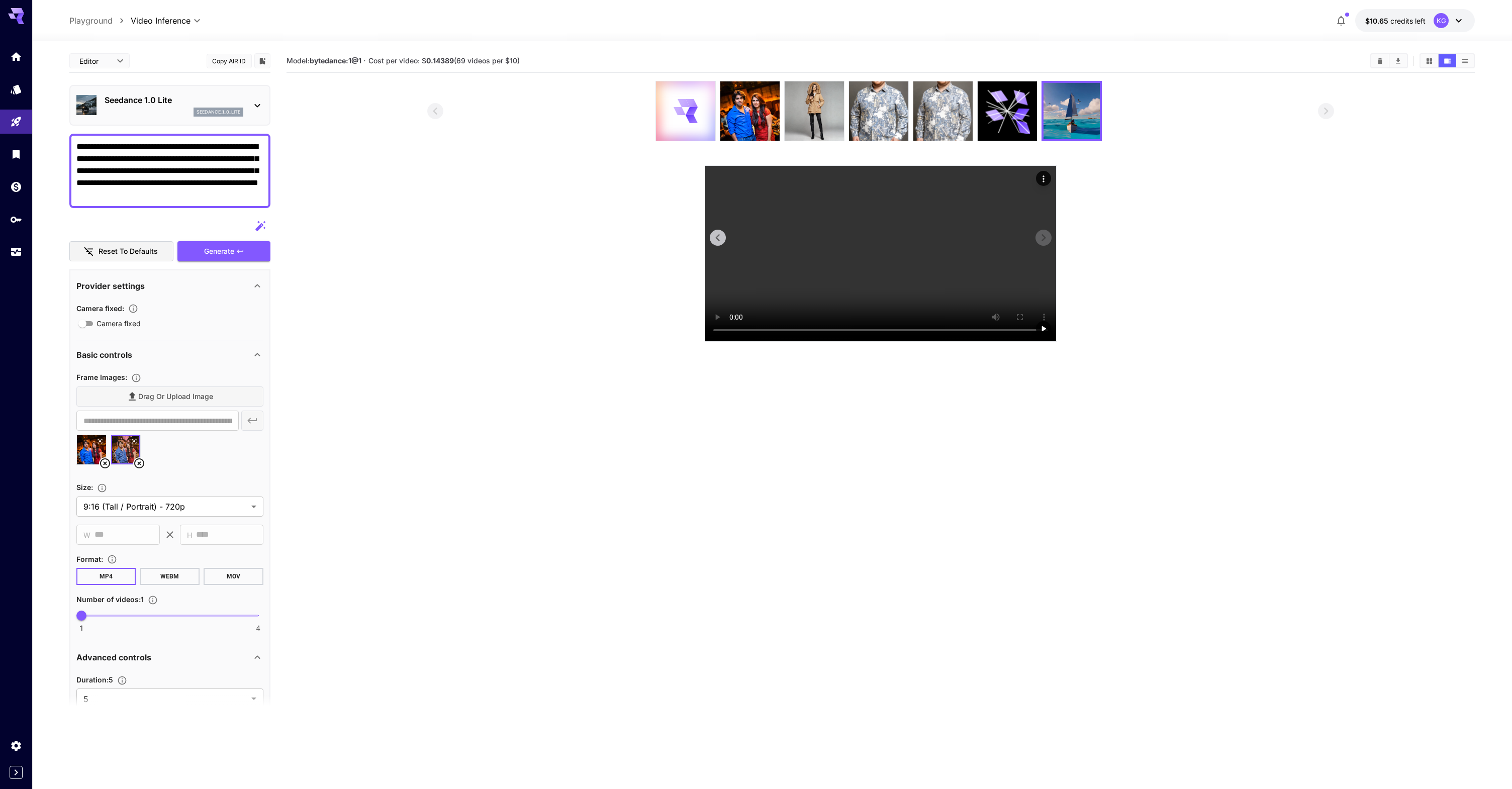
click at [907, 268] on video at bounding box center [880, 254] width 351 height 175
click at [690, 115] on icon at bounding box center [691, 119] width 12 height 8
click at [1270, 254] on section at bounding box center [881, 211] width 907 height 261
click at [830, 341] on video at bounding box center [880, 254] width 351 height 175
click at [750, 99] on img at bounding box center [750, 112] width 59 height 59
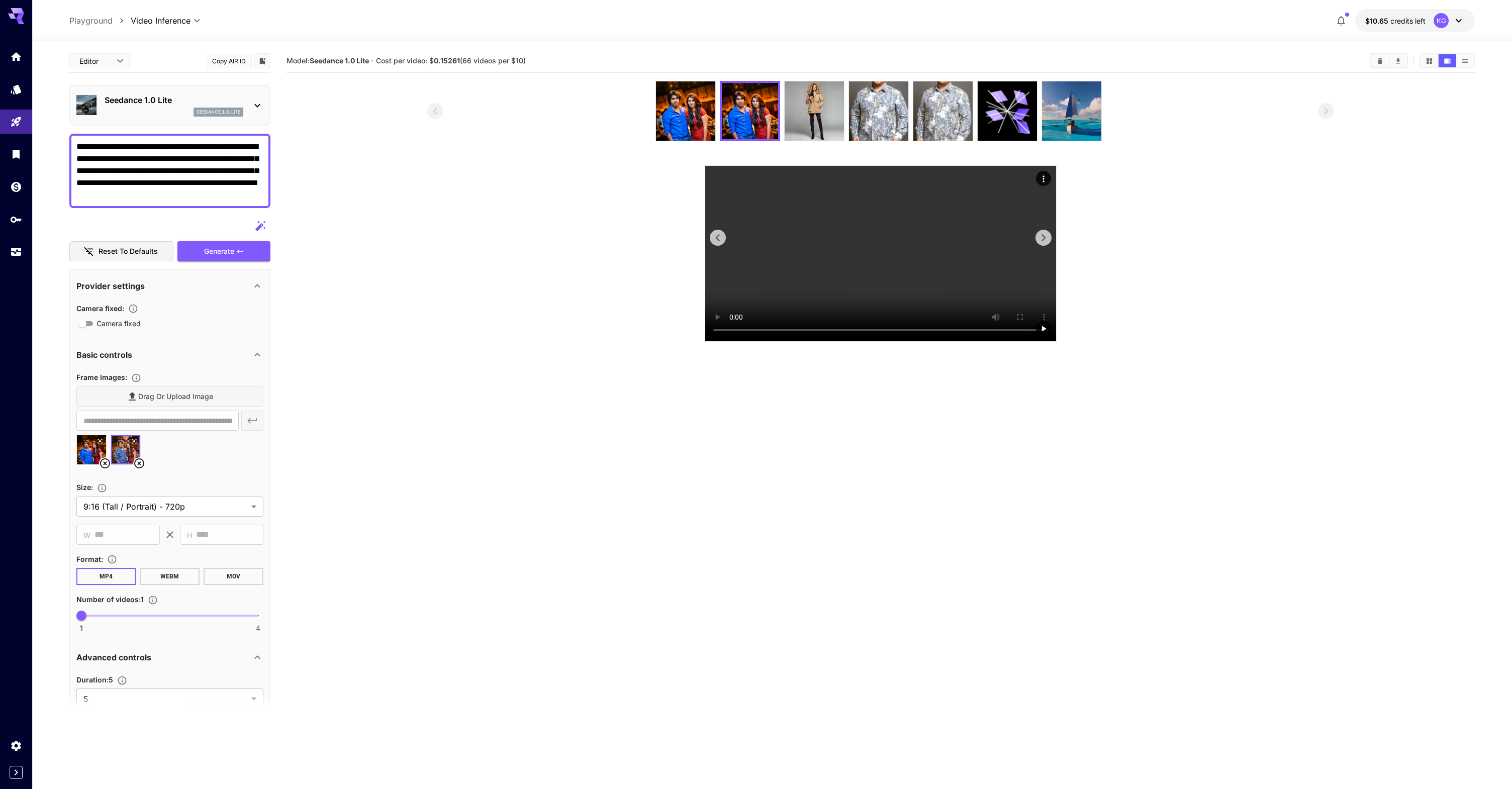
click at [880, 341] on video at bounding box center [880, 254] width 351 height 175
click at [1254, 275] on section at bounding box center [881, 211] width 907 height 261
click at [1192, 335] on section at bounding box center [881, 211] width 907 height 261
